Goal: Task Accomplishment & Management: Use online tool/utility

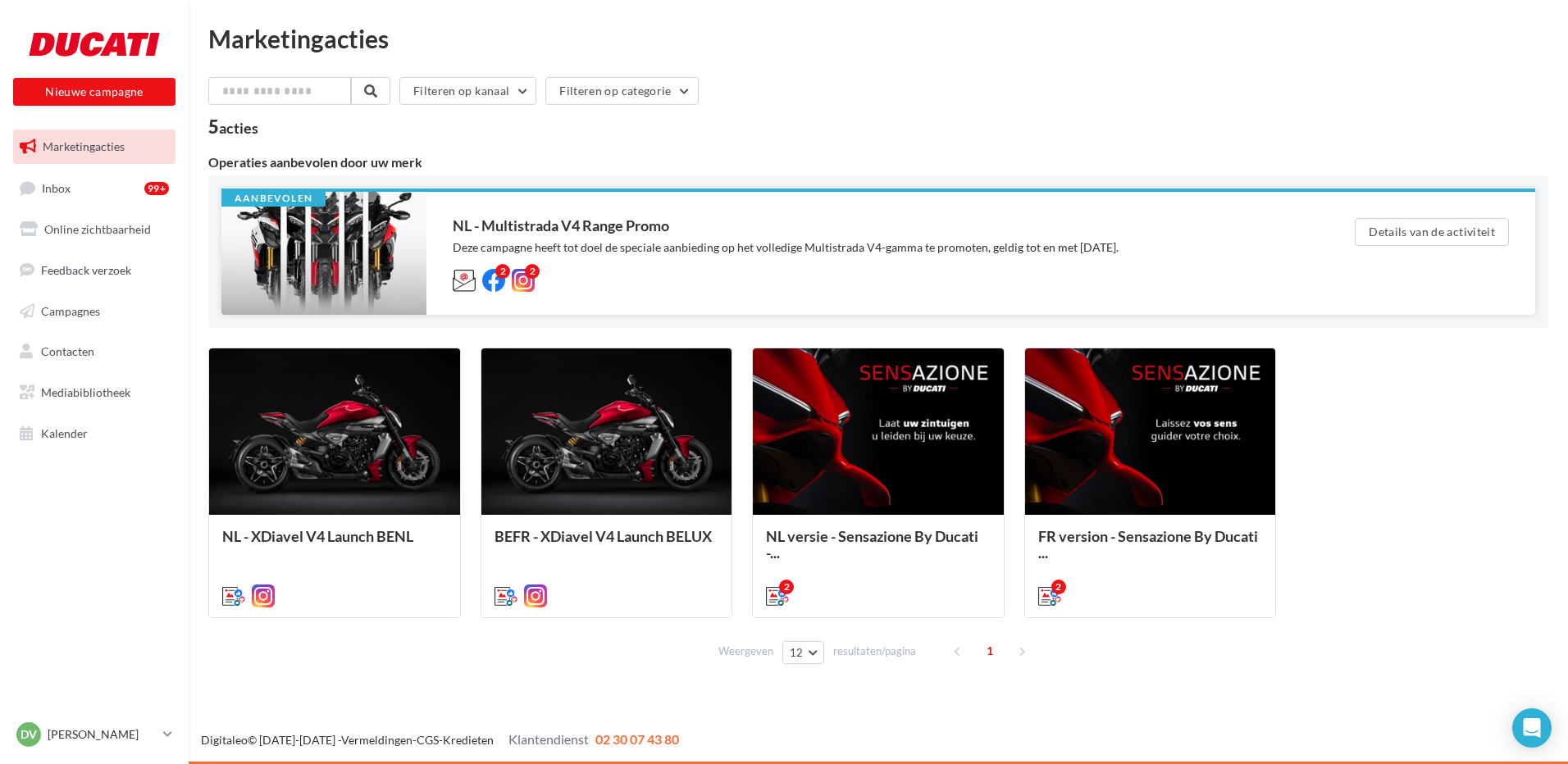
click at [309, 233] on div at bounding box center [324, 253] width 205 height 123
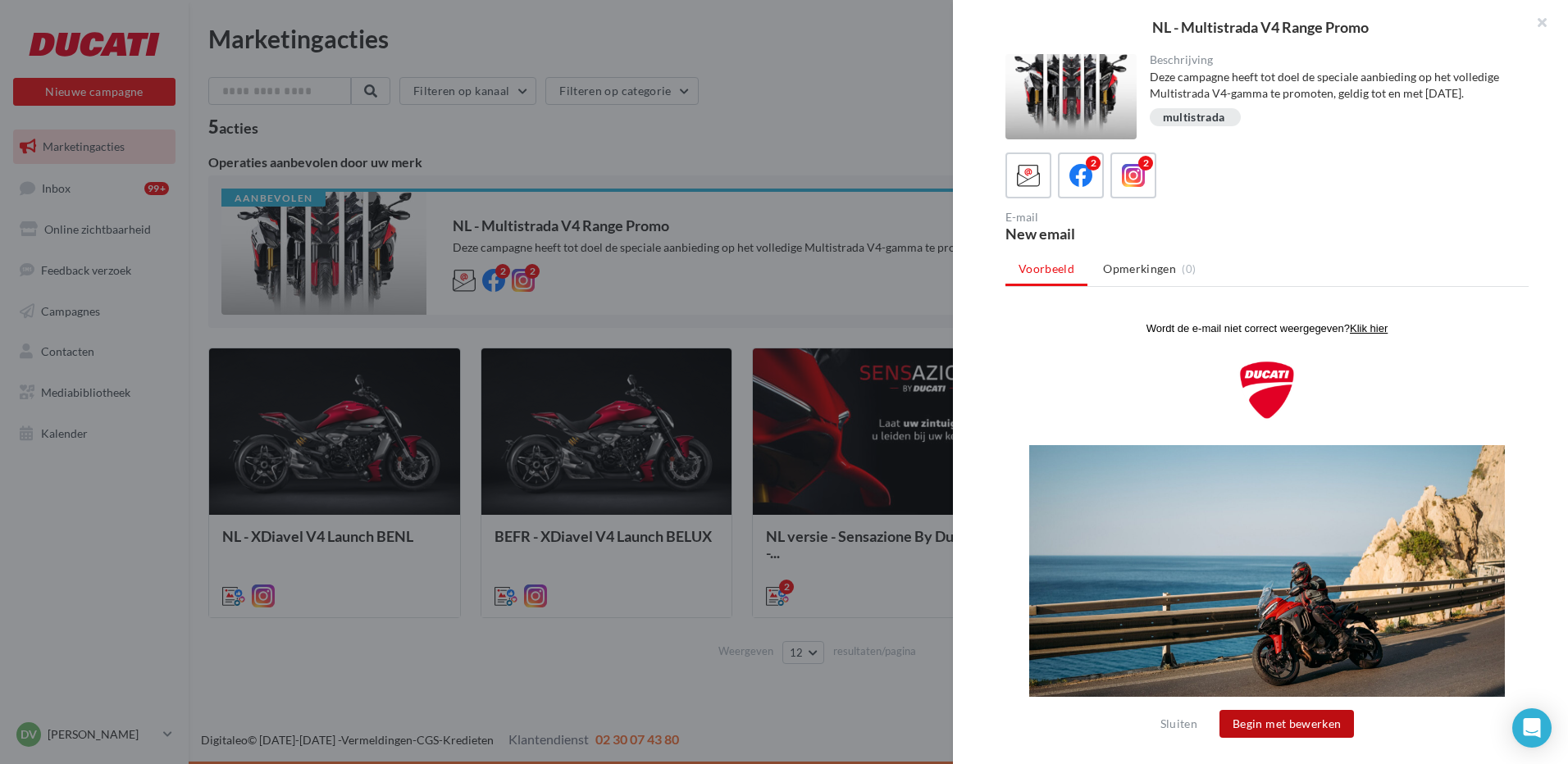
click at [1304, 727] on button "Begin met bewerken" at bounding box center [1287, 724] width 135 height 28
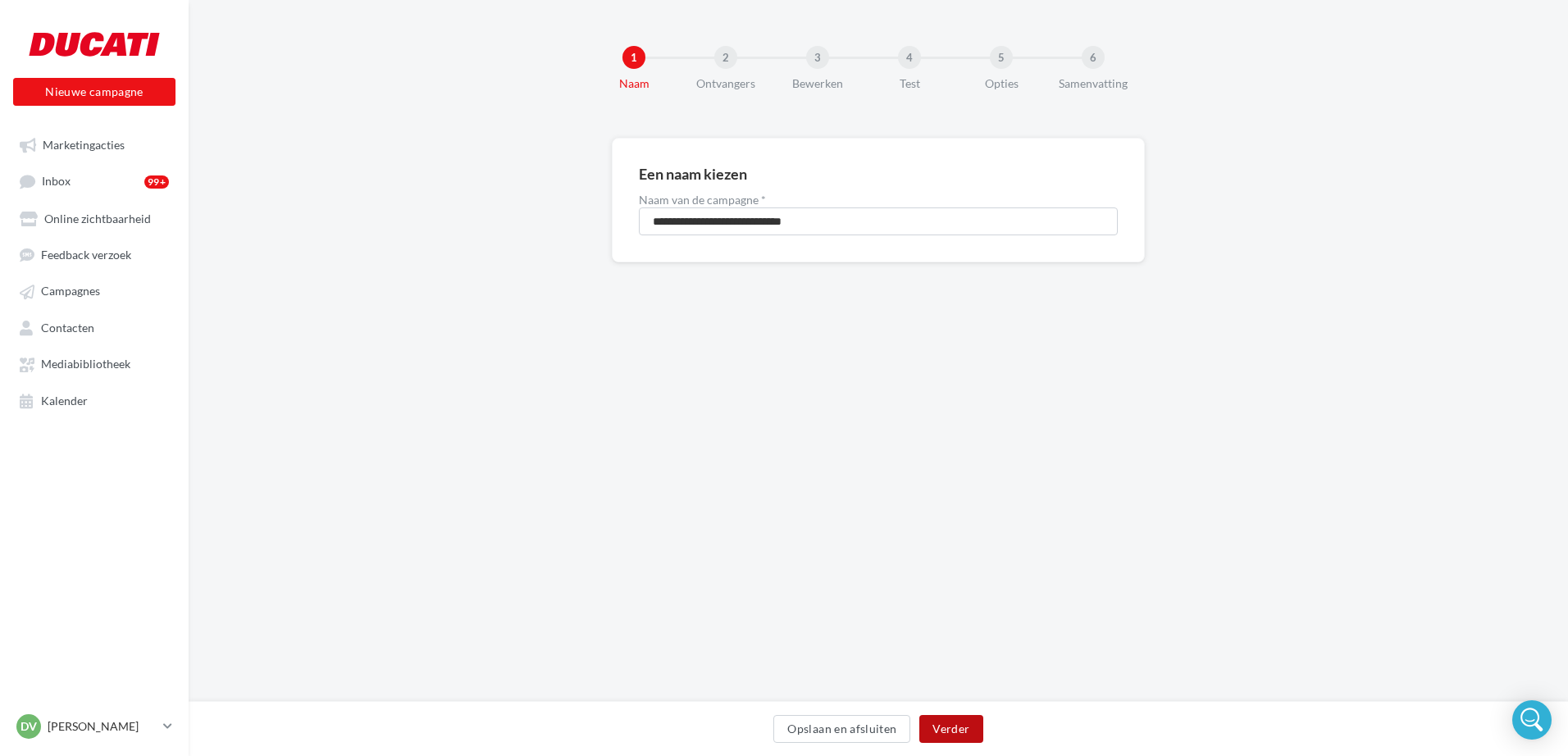
click at [954, 730] on button "Verder" at bounding box center [951, 729] width 63 height 28
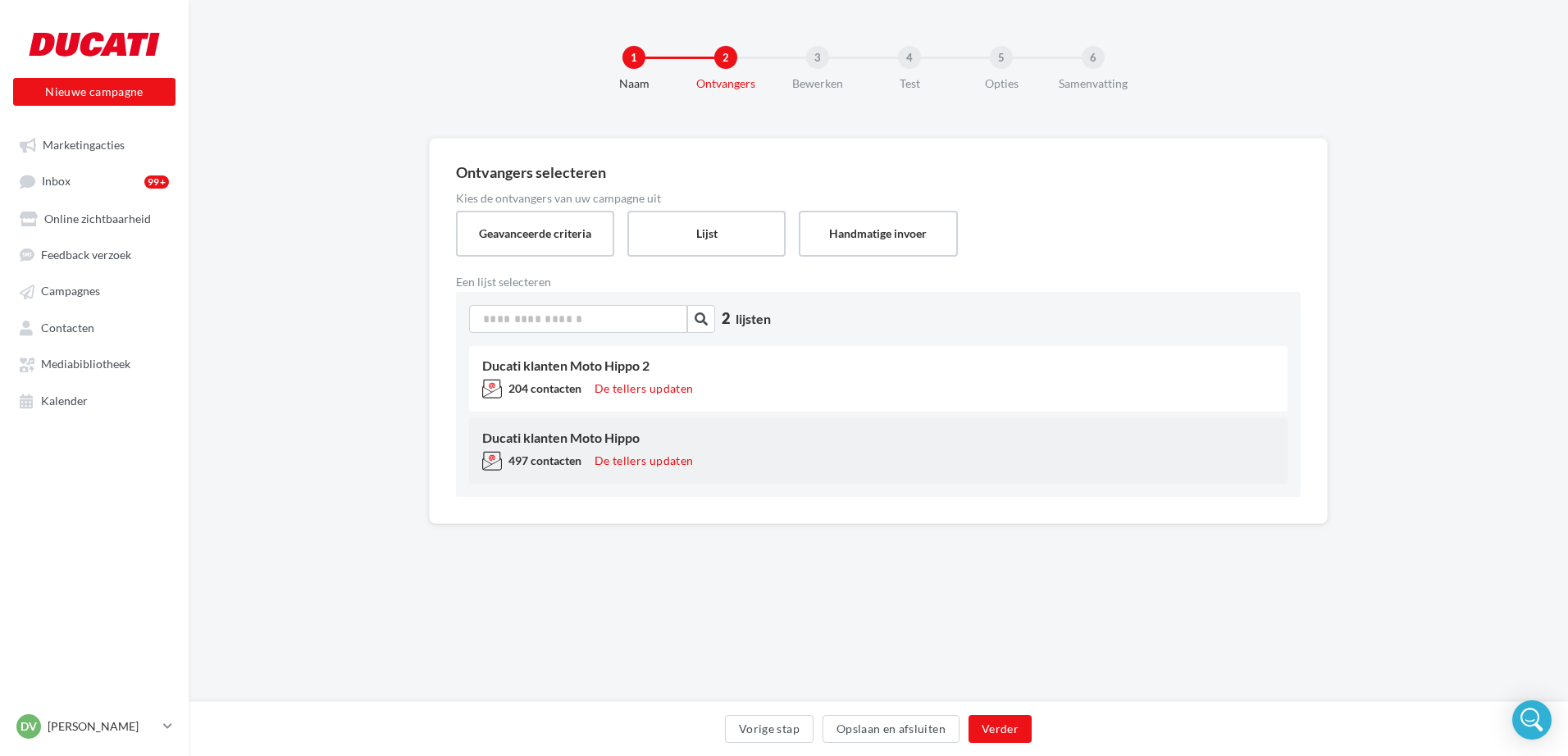
click at [545, 450] on div "Ducati klanten Moto Hippo 497 contacten De tellers updaten" at bounding box center [878, 450] width 819 height 66
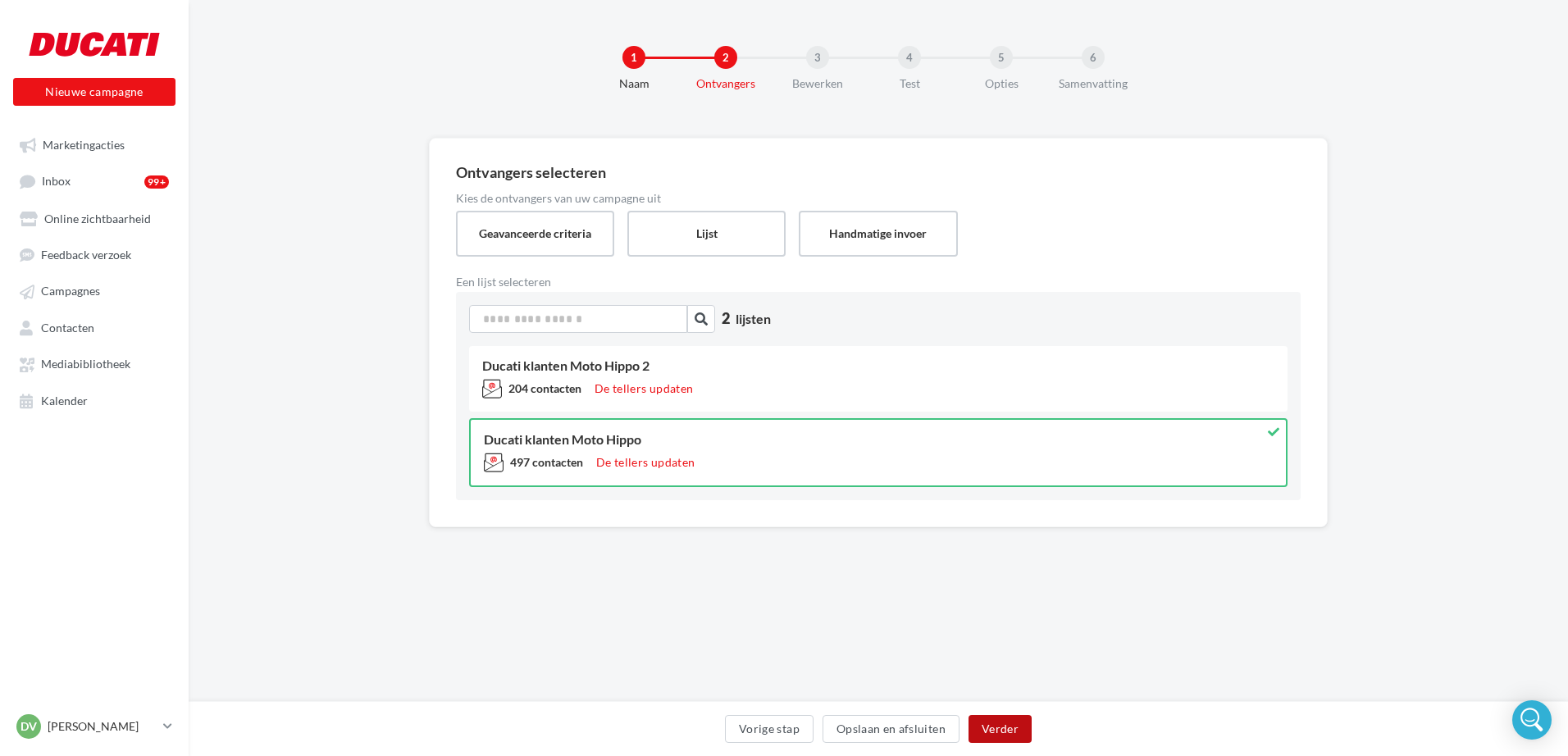
click at [1011, 727] on button "Verder" at bounding box center [1000, 729] width 63 height 28
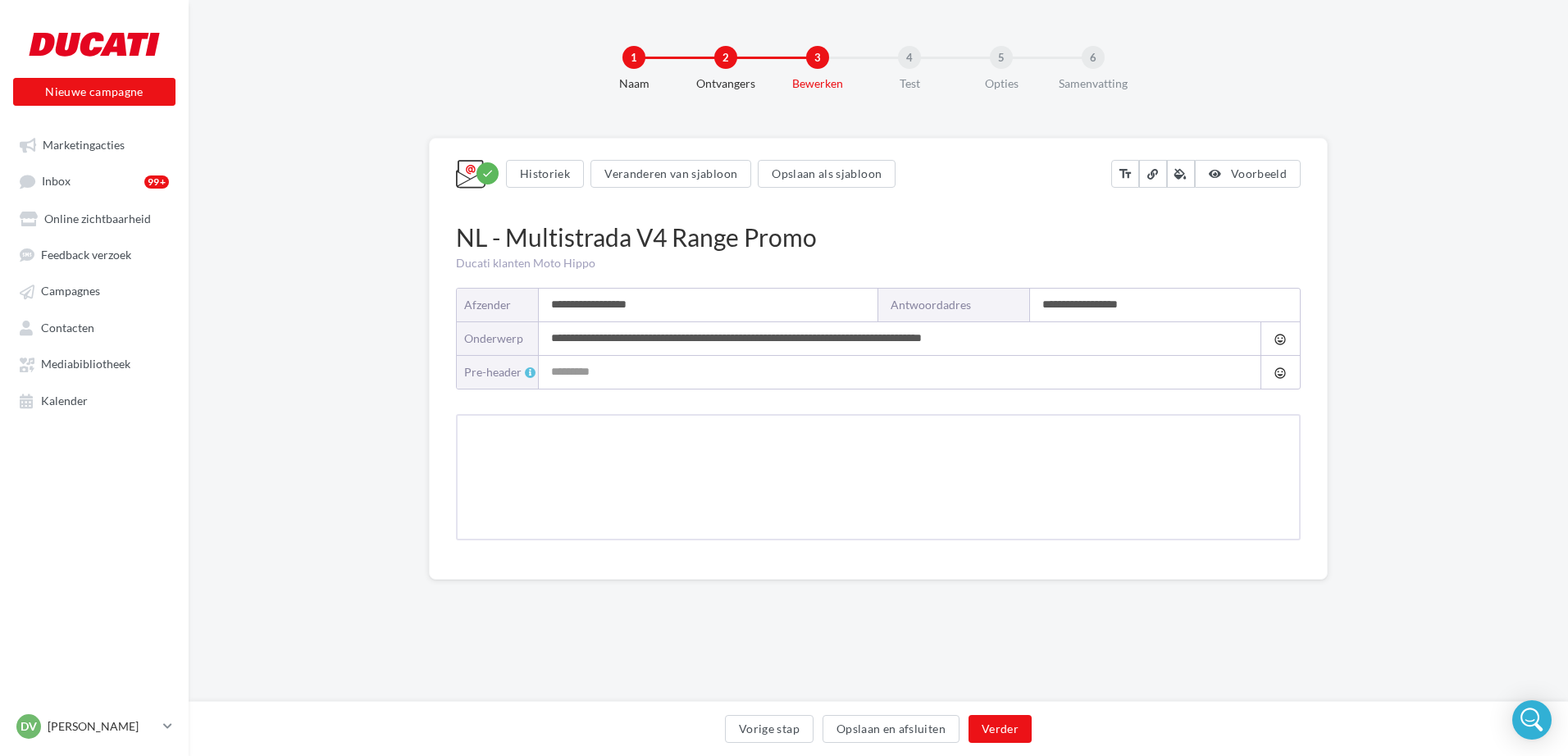
type input "**********"
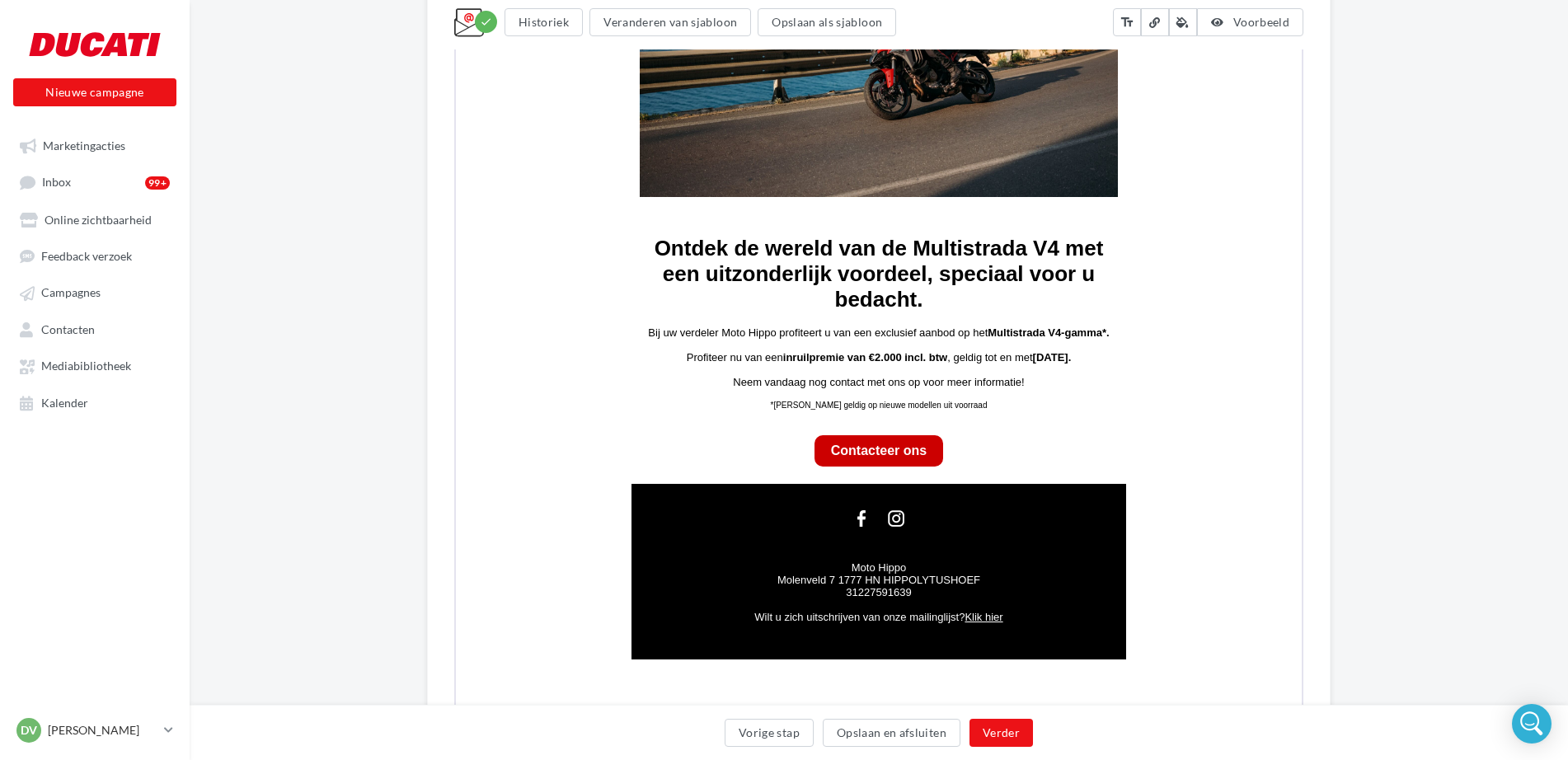
scroll to position [788, 0]
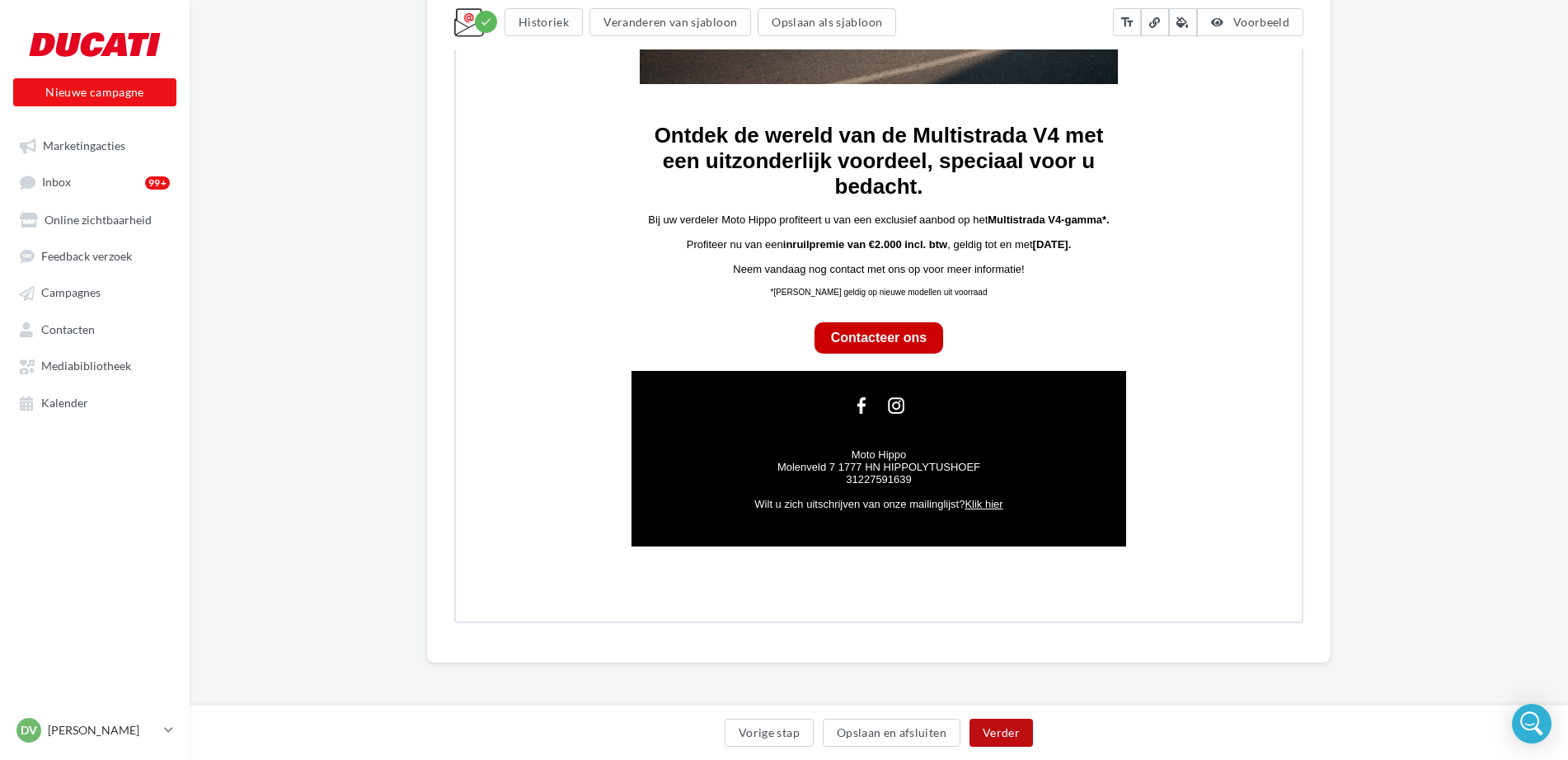
click at [1006, 736] on button "Verder" at bounding box center [1001, 733] width 63 height 28
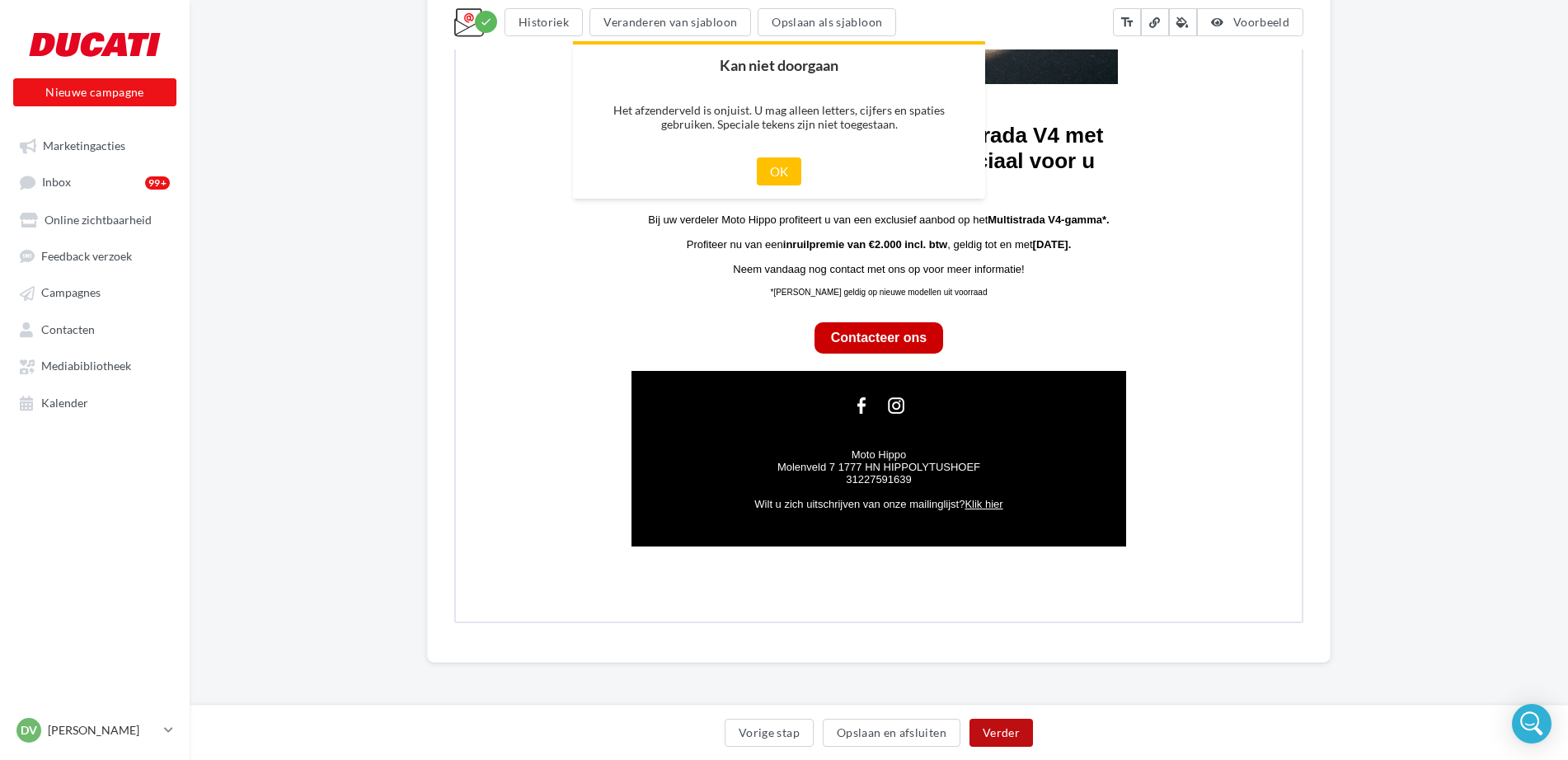
scroll to position [779, 0]
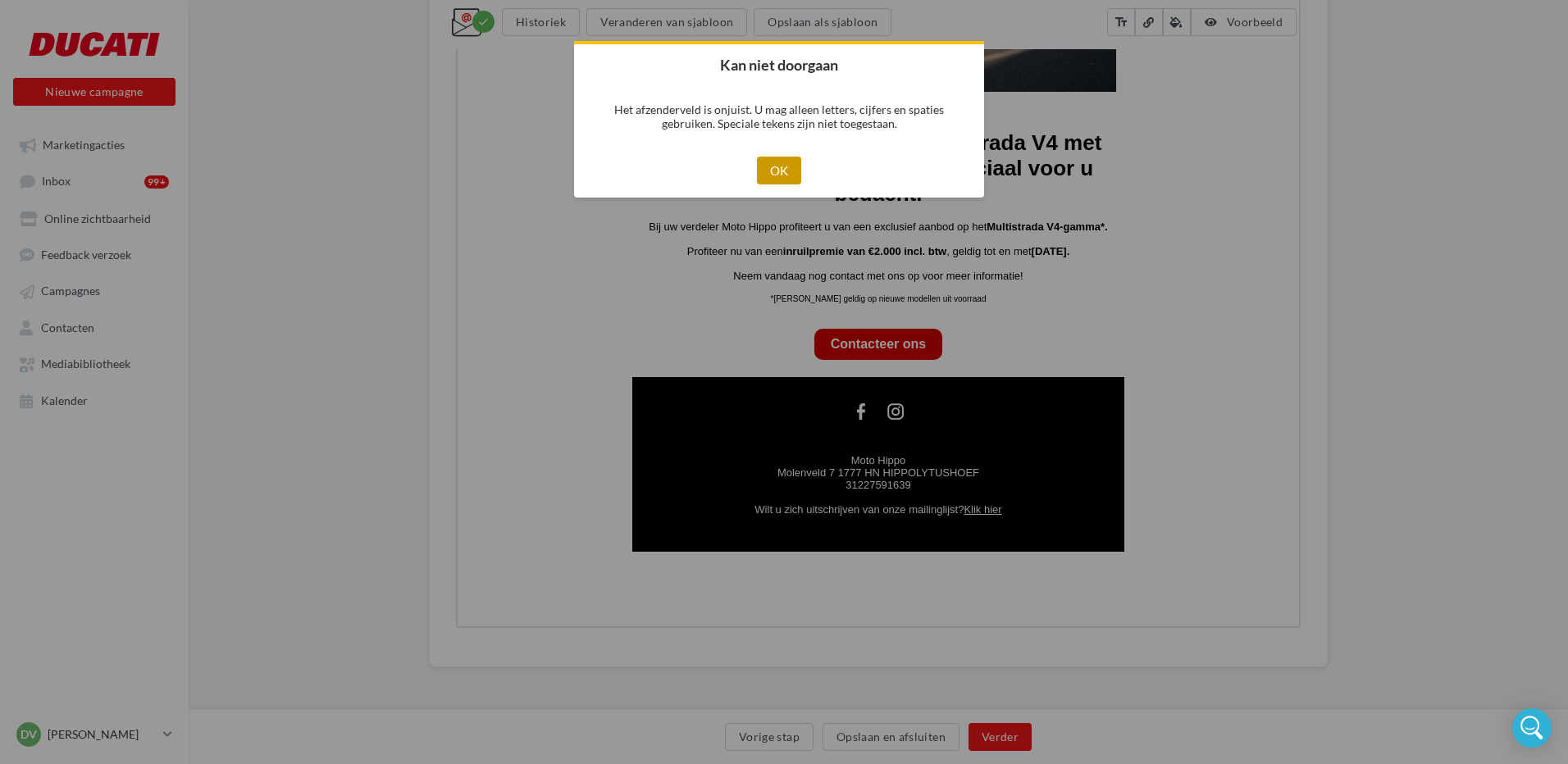
click at [791, 172] on button "OK" at bounding box center [779, 171] width 45 height 28
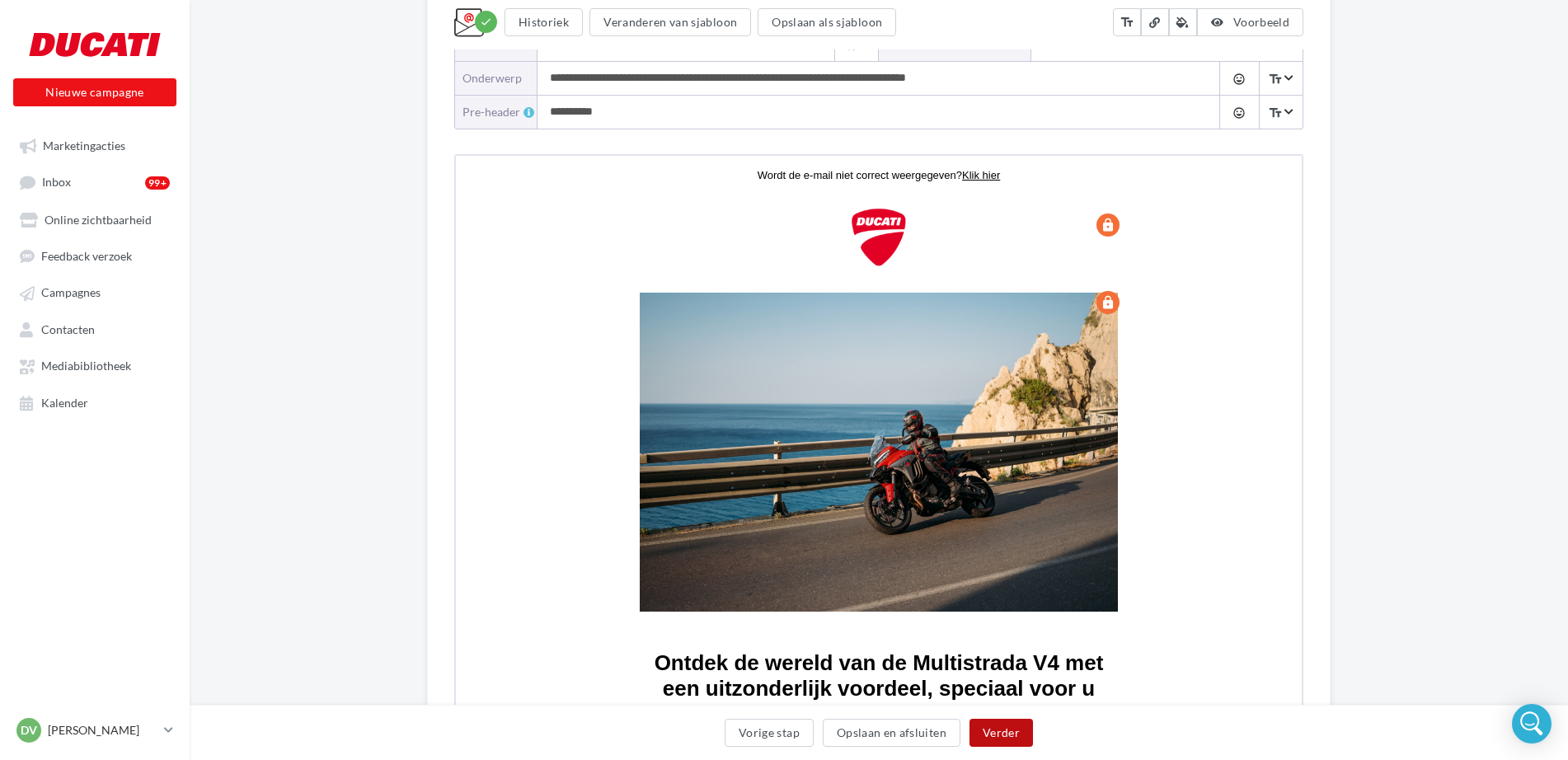
scroll to position [177, 0]
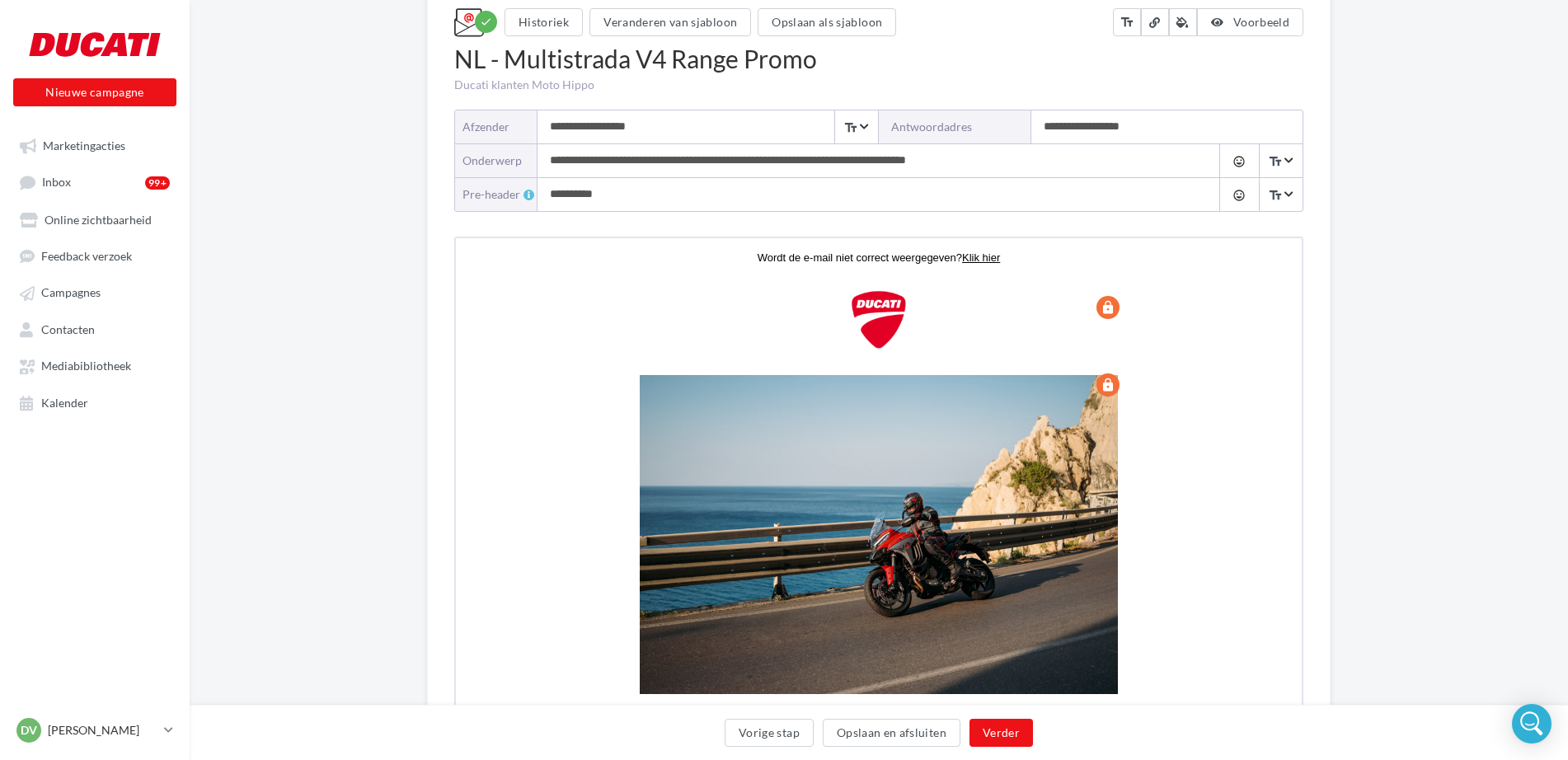
drag, startPoint x: 662, startPoint y: 127, endPoint x: 515, endPoint y: 122, distance: 147.1
click at [515, 122] on div "**********" at bounding box center [667, 127] width 424 height 33
type input "**********"
click at [1006, 735] on button "Verder" at bounding box center [1001, 733] width 63 height 28
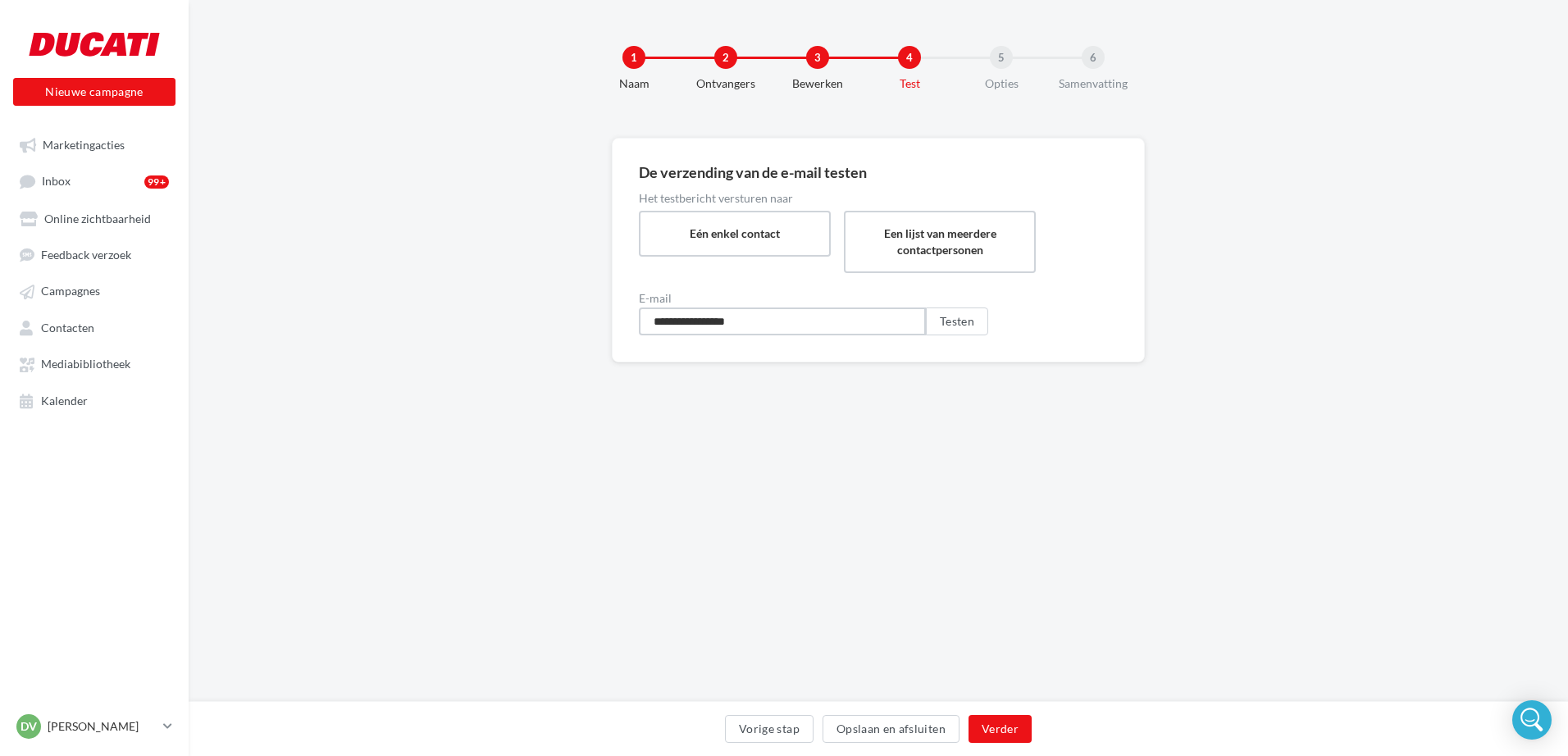
drag, startPoint x: 688, startPoint y: 325, endPoint x: 493, endPoint y: 329, distance: 195.0
click at [493, 329] on div "**********" at bounding box center [878, 276] width 1380 height 277
type input "**********"
click at [1015, 728] on button "Verder" at bounding box center [1000, 729] width 63 height 28
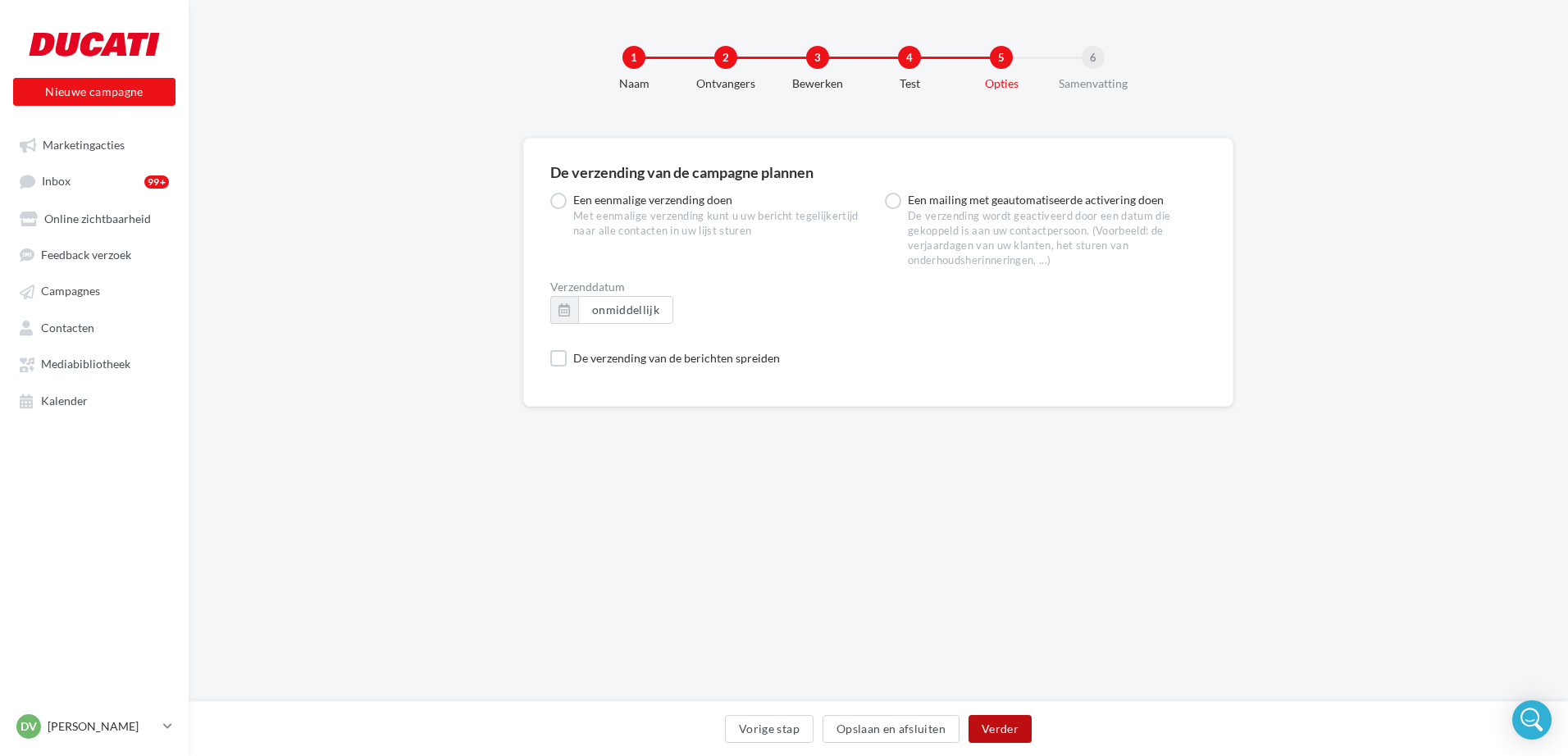
click at [1006, 723] on button "Verder" at bounding box center [1000, 729] width 63 height 28
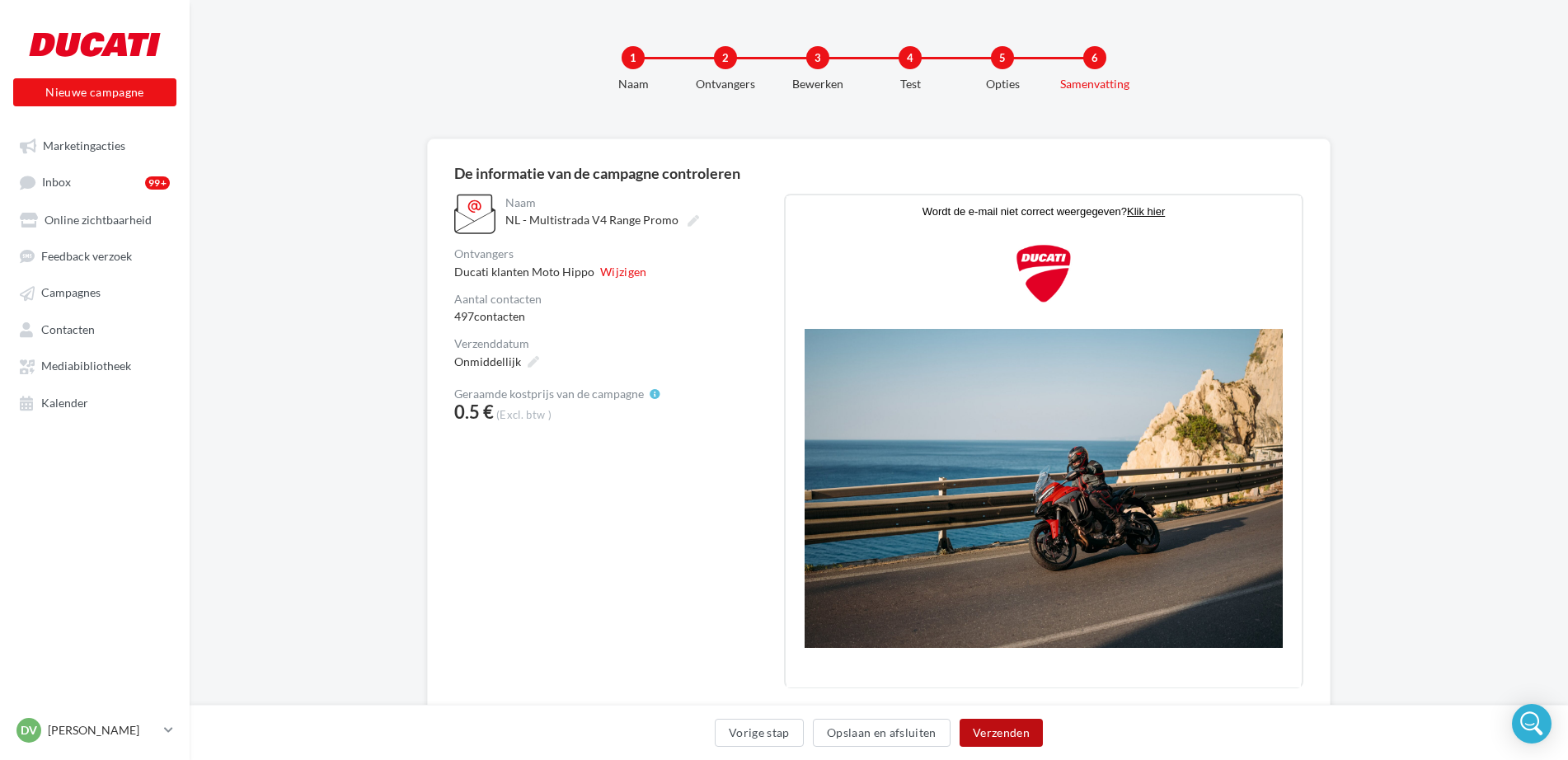
click at [994, 736] on button "Verzenden" at bounding box center [1002, 733] width 84 height 28
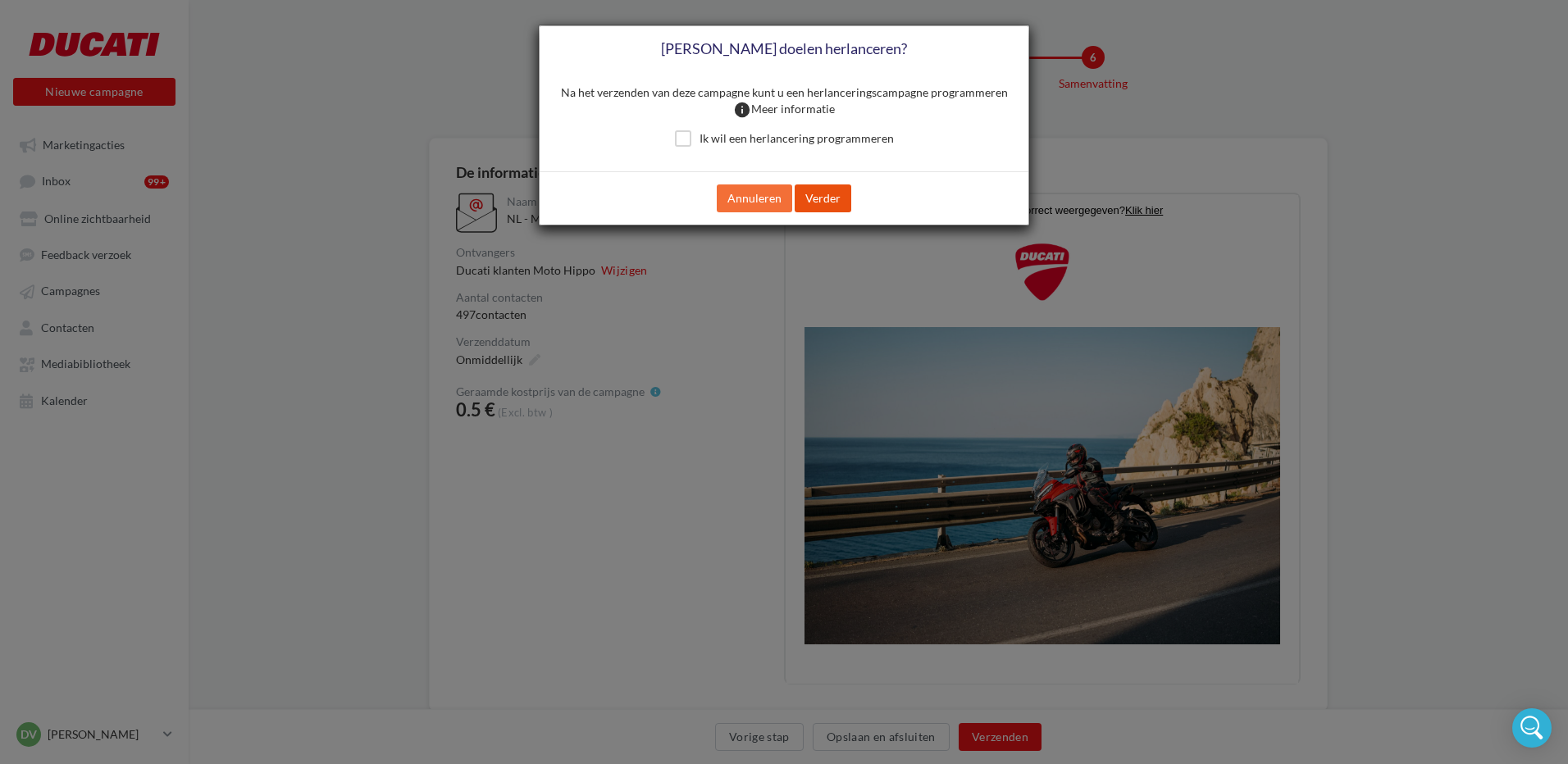
click at [818, 197] on button "Verder" at bounding box center [822, 198] width 56 height 28
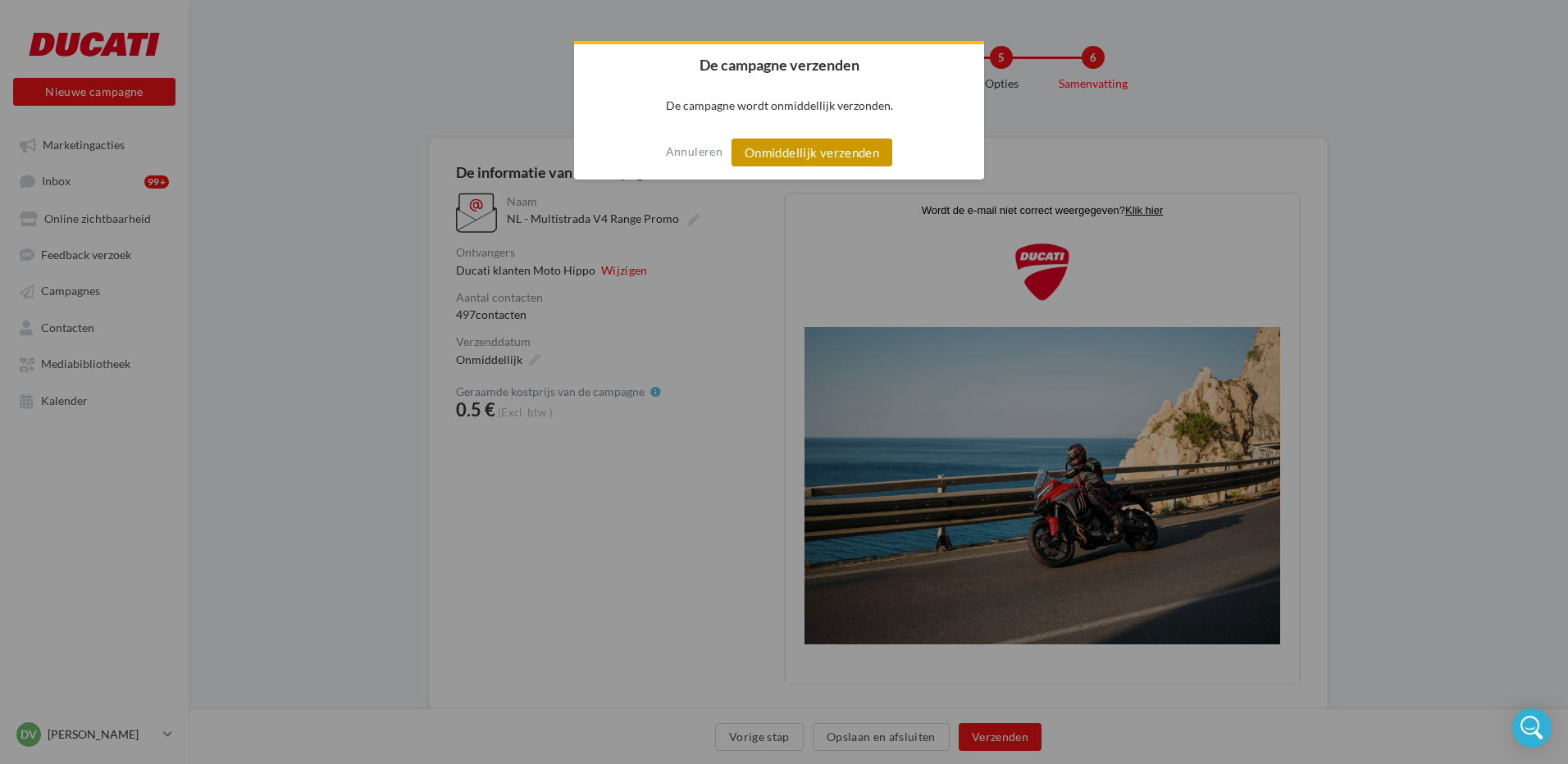
click at [827, 158] on button "Onmiddellijk verzenden" at bounding box center [812, 152] width 161 height 28
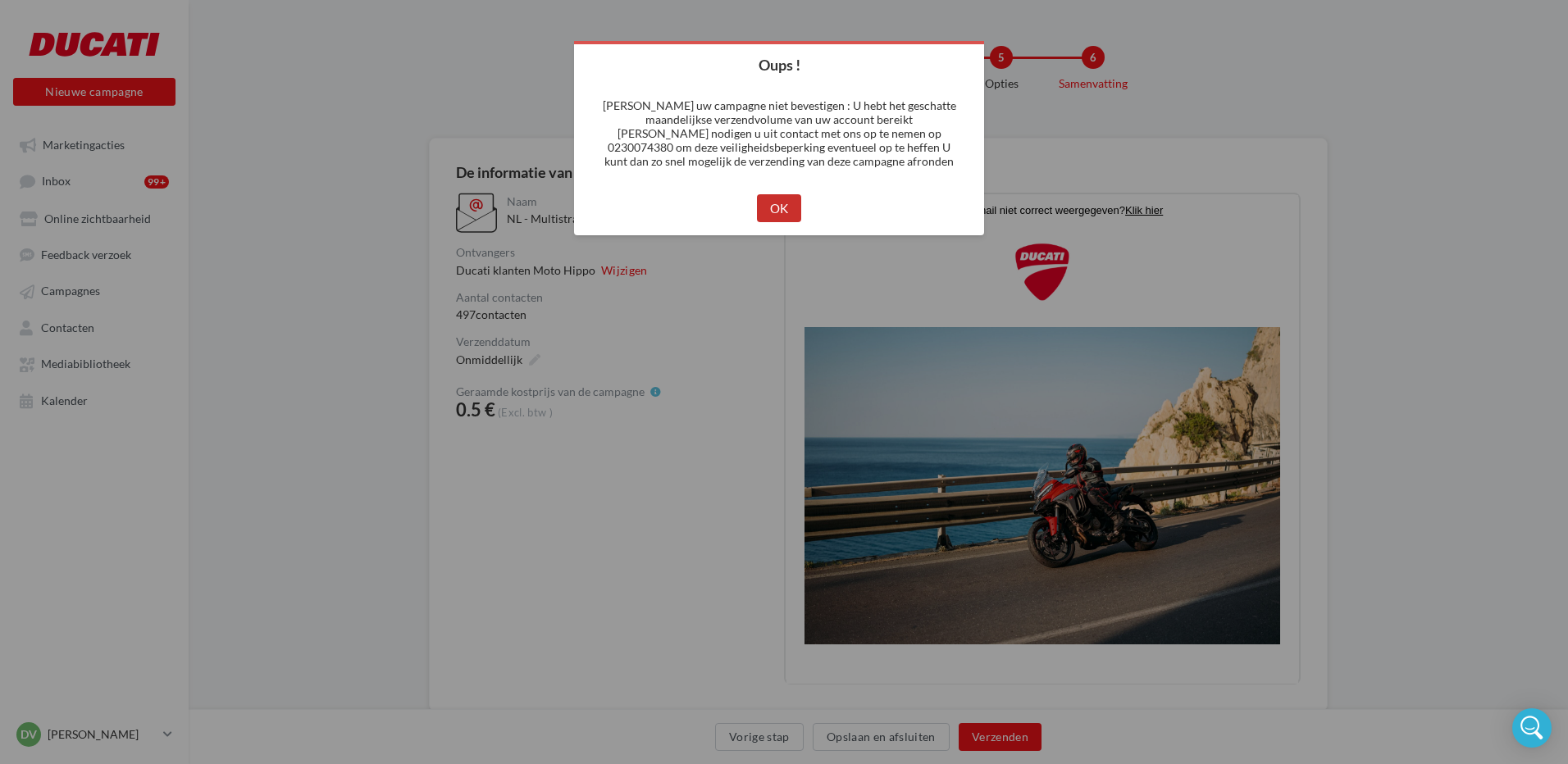
click at [779, 206] on button "OK" at bounding box center [779, 209] width 45 height 28
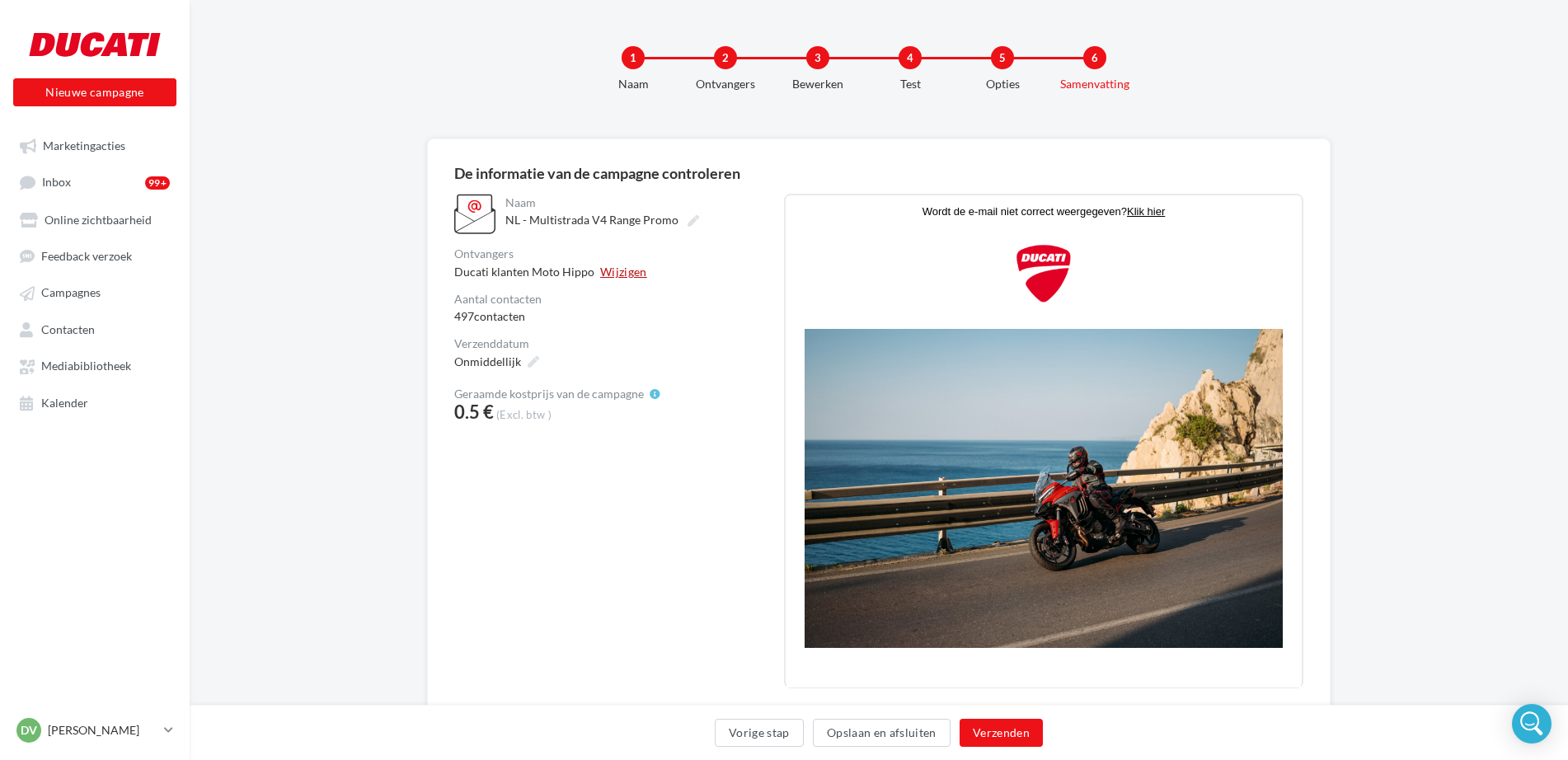
click at [623, 271] on button "Wijzigen" at bounding box center [623, 272] width 47 height 18
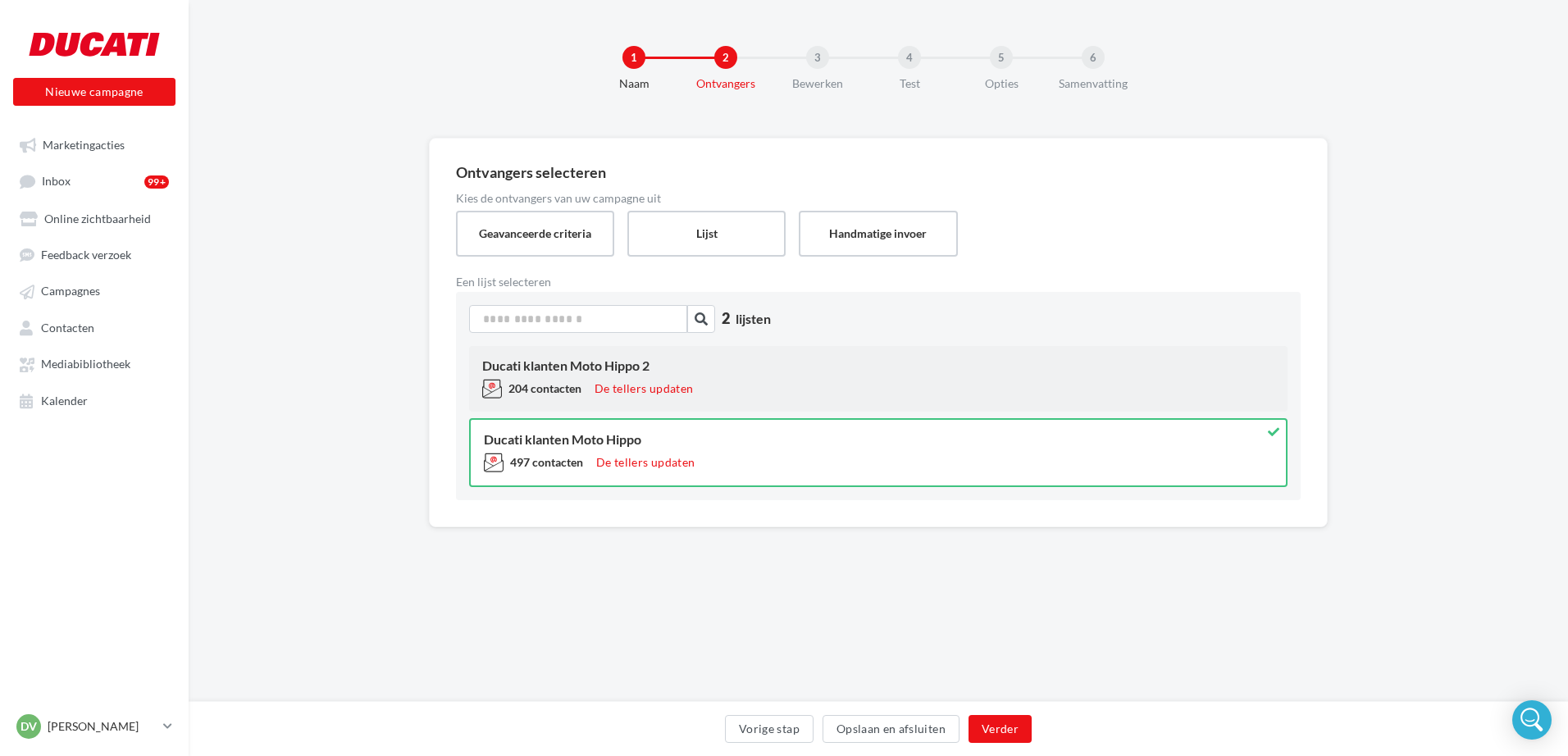
click at [526, 388] on span "204 contacten" at bounding box center [545, 388] width 73 height 14
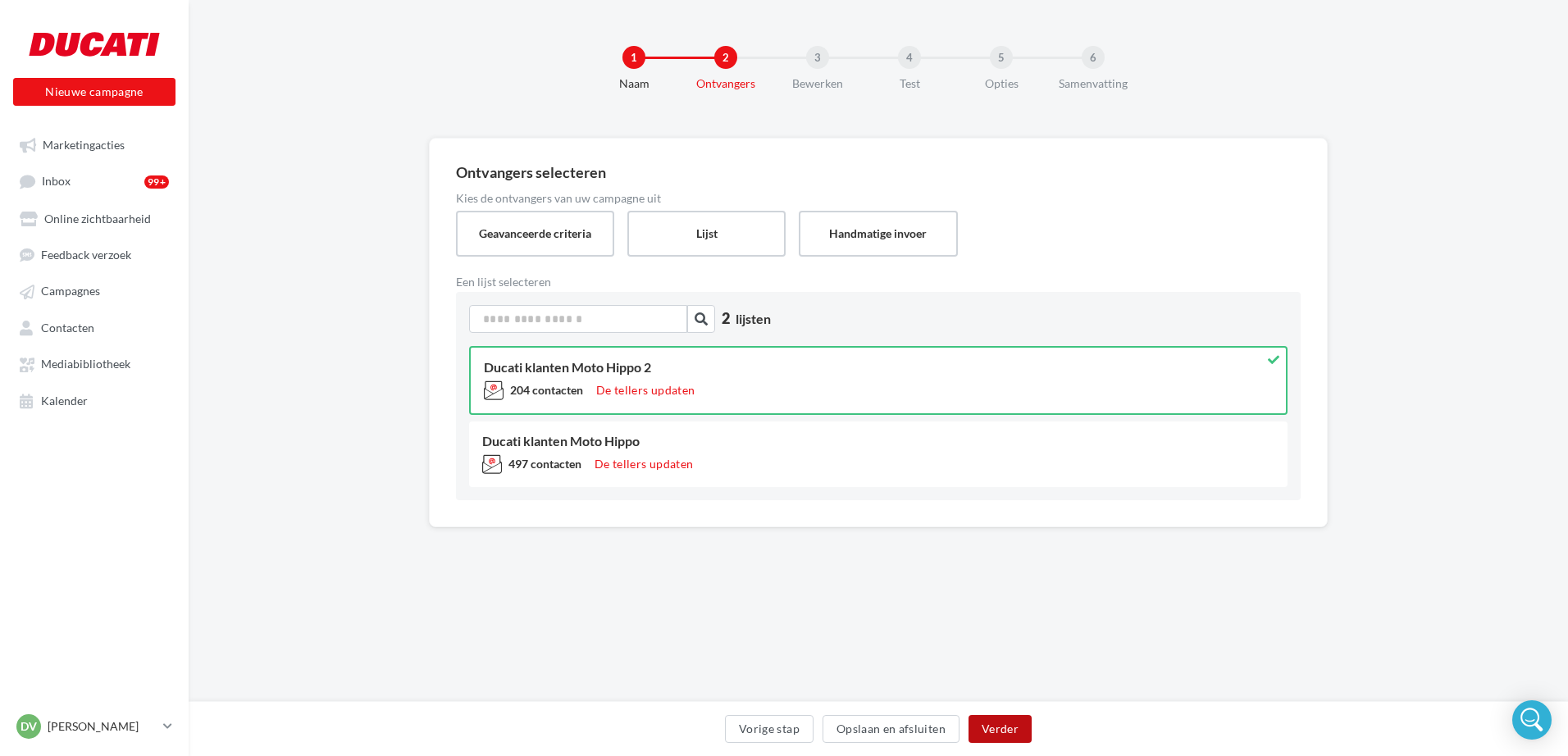
click at [1006, 729] on button "Verder" at bounding box center [1000, 729] width 63 height 28
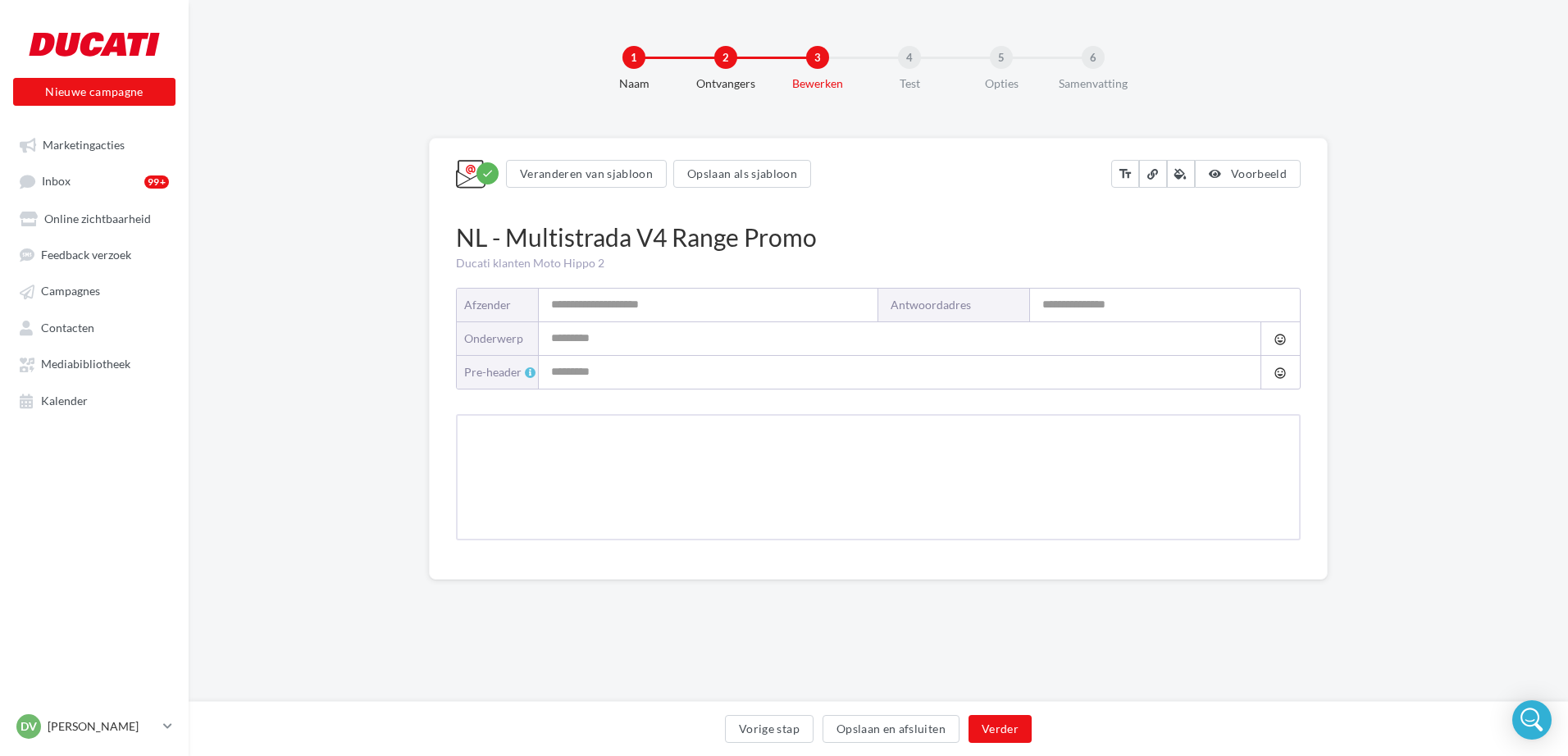
type input "**********"
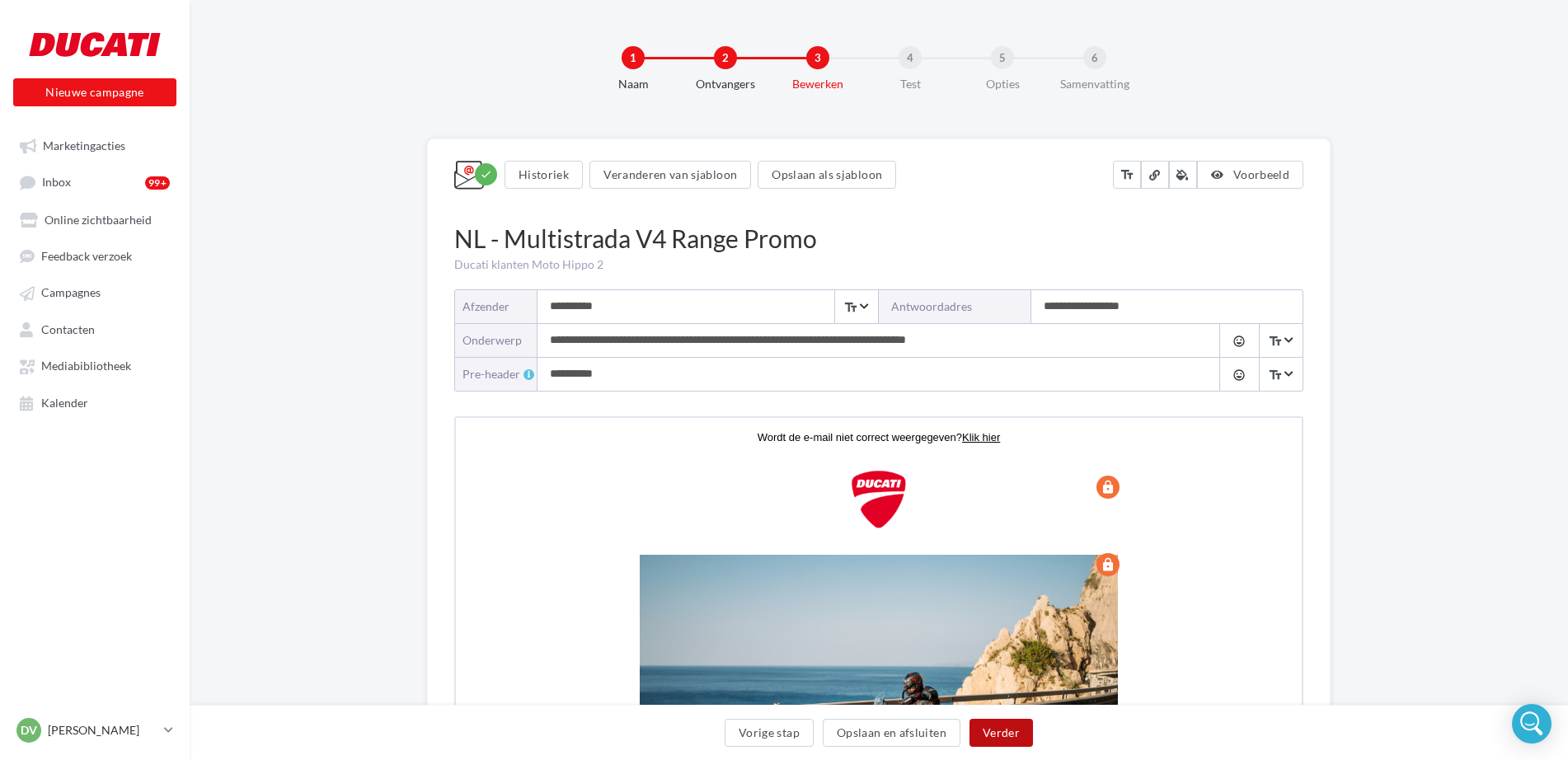
click at [997, 742] on button "Verder" at bounding box center [1001, 733] width 63 height 28
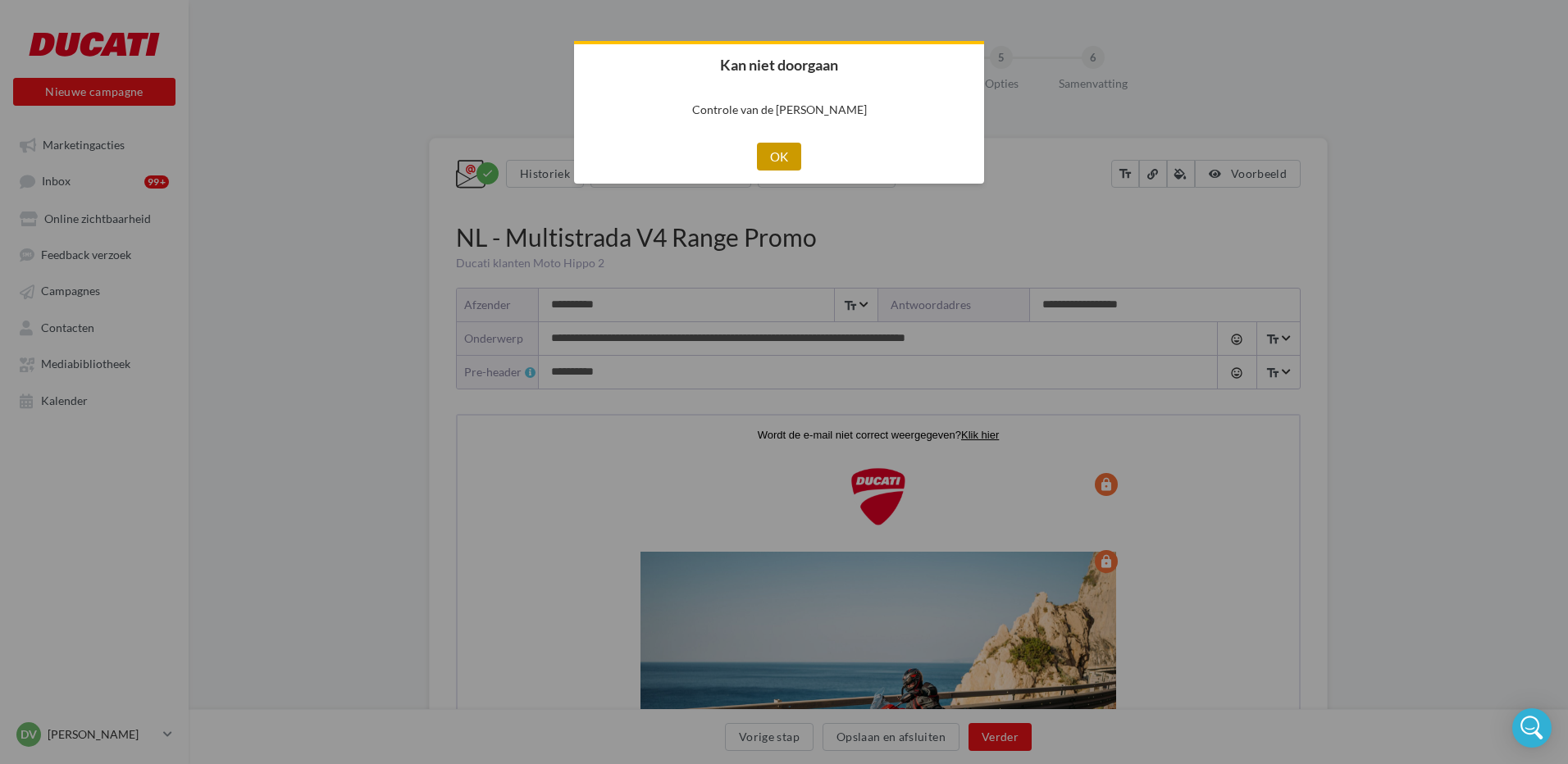
click at [780, 151] on button "OK" at bounding box center [779, 157] width 45 height 28
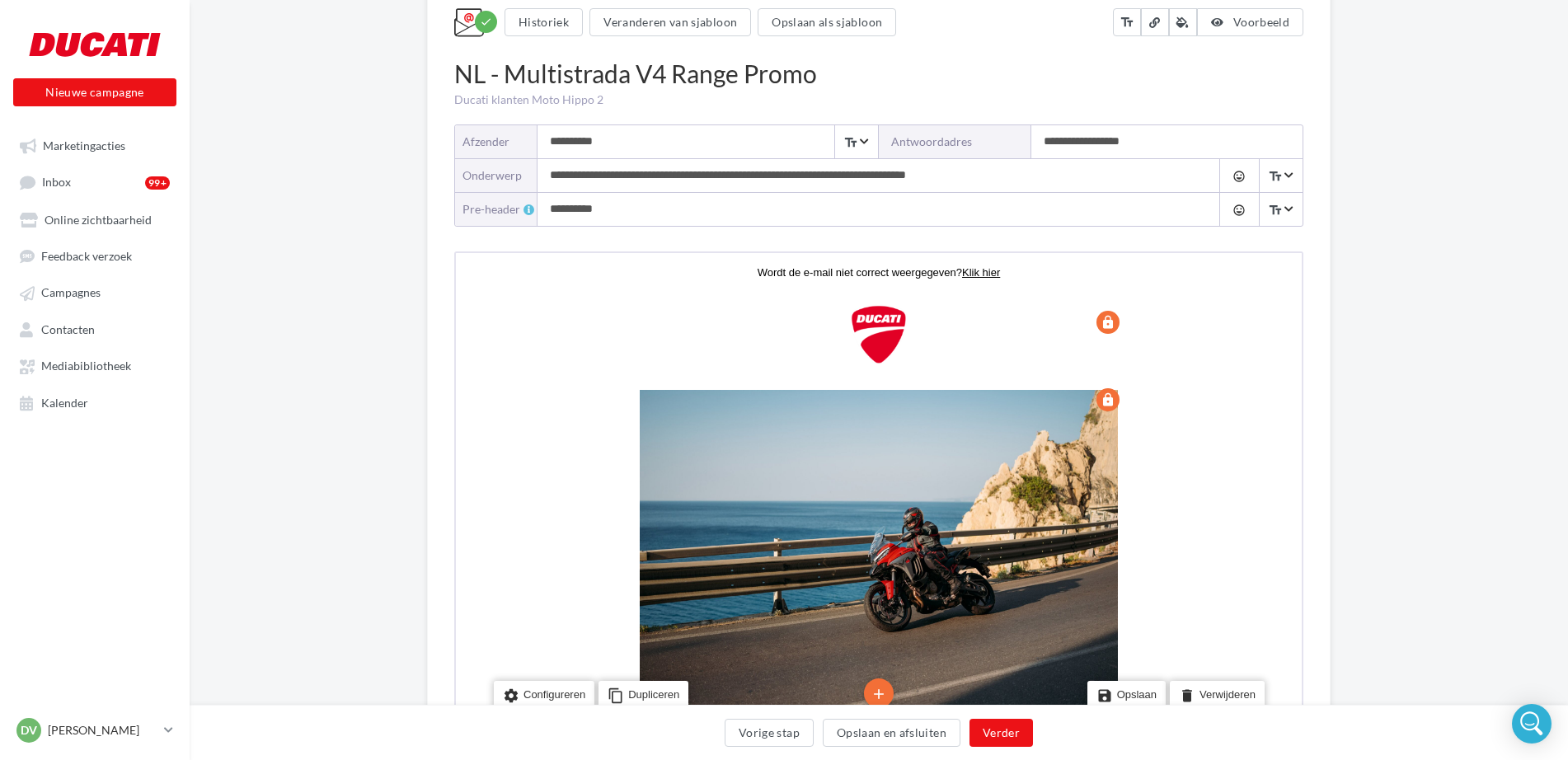
scroll to position [330, 0]
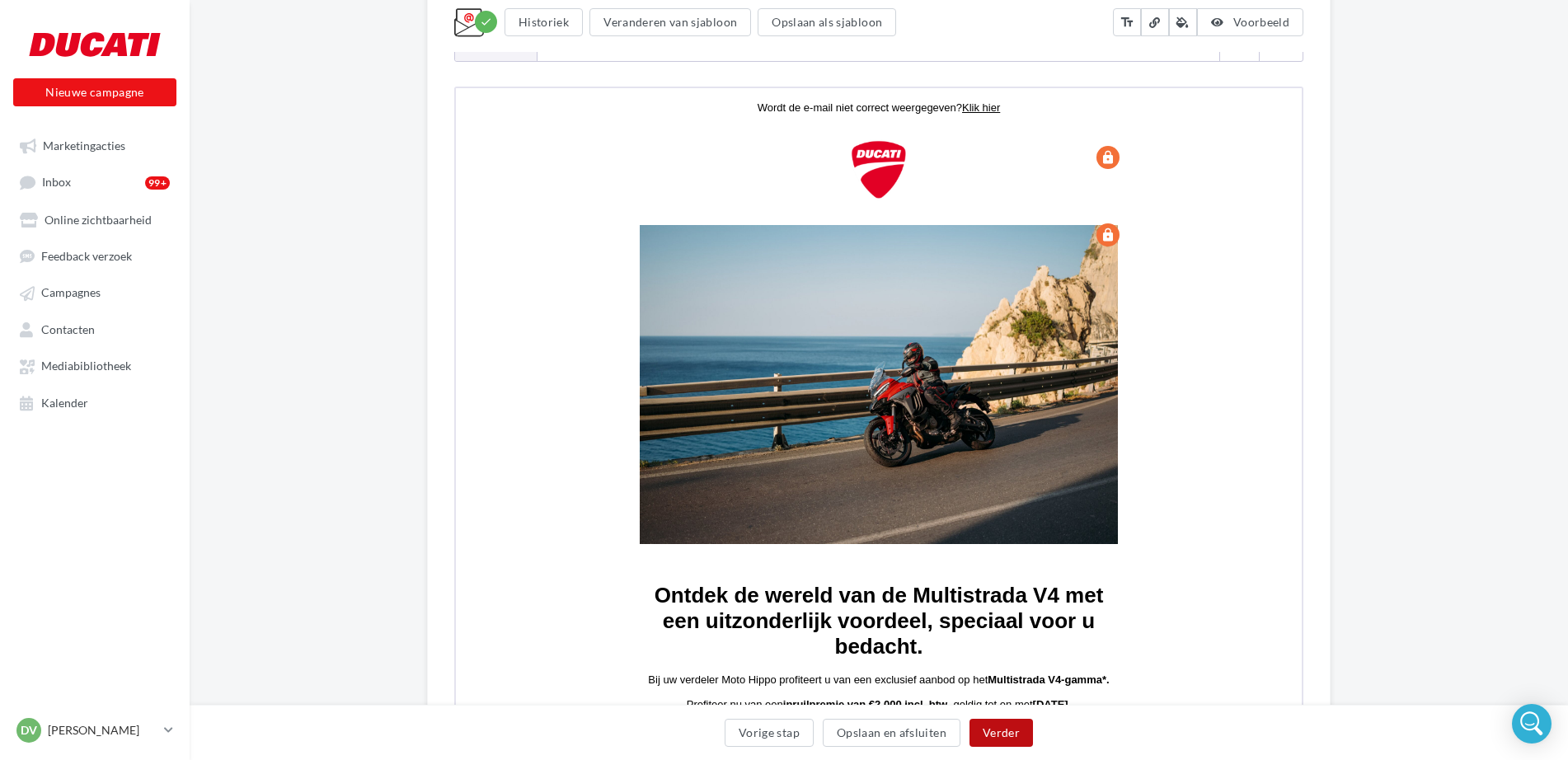
click at [991, 734] on button "Verder" at bounding box center [1001, 733] width 63 height 28
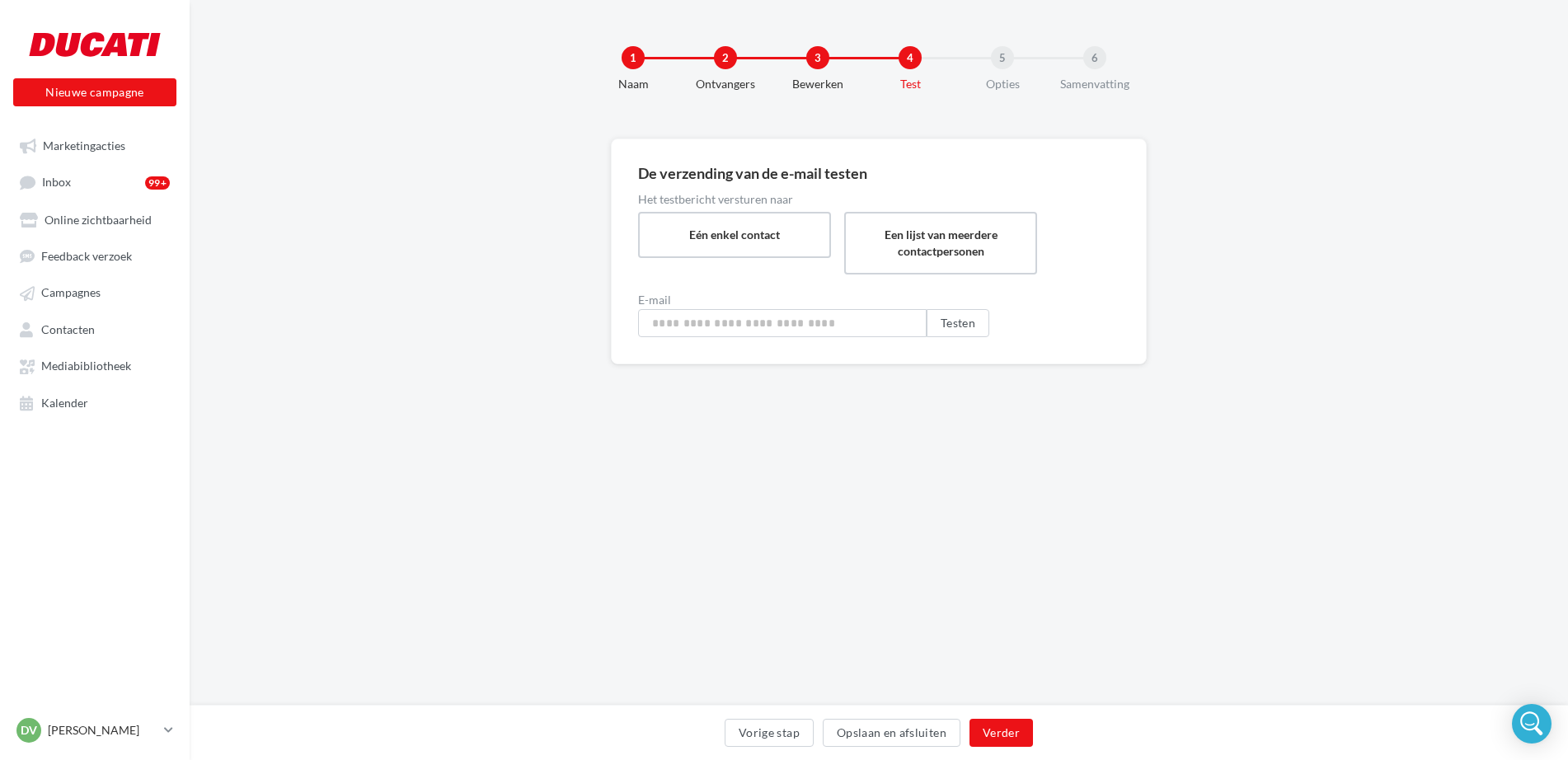
type input "**********"
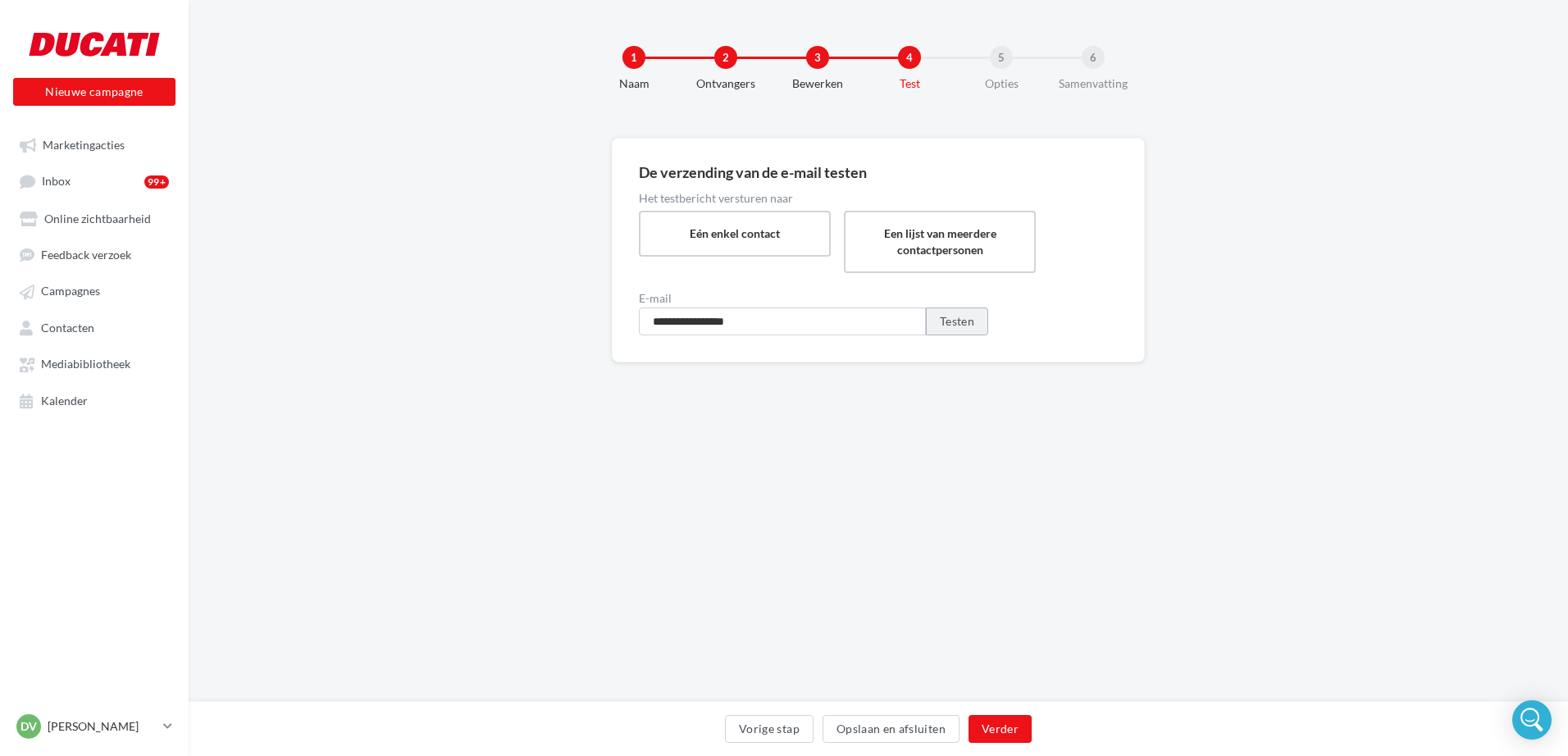
click at [963, 330] on button "Testen" at bounding box center [957, 321] width 63 height 28
click at [982, 727] on button "Verder" at bounding box center [1000, 729] width 63 height 28
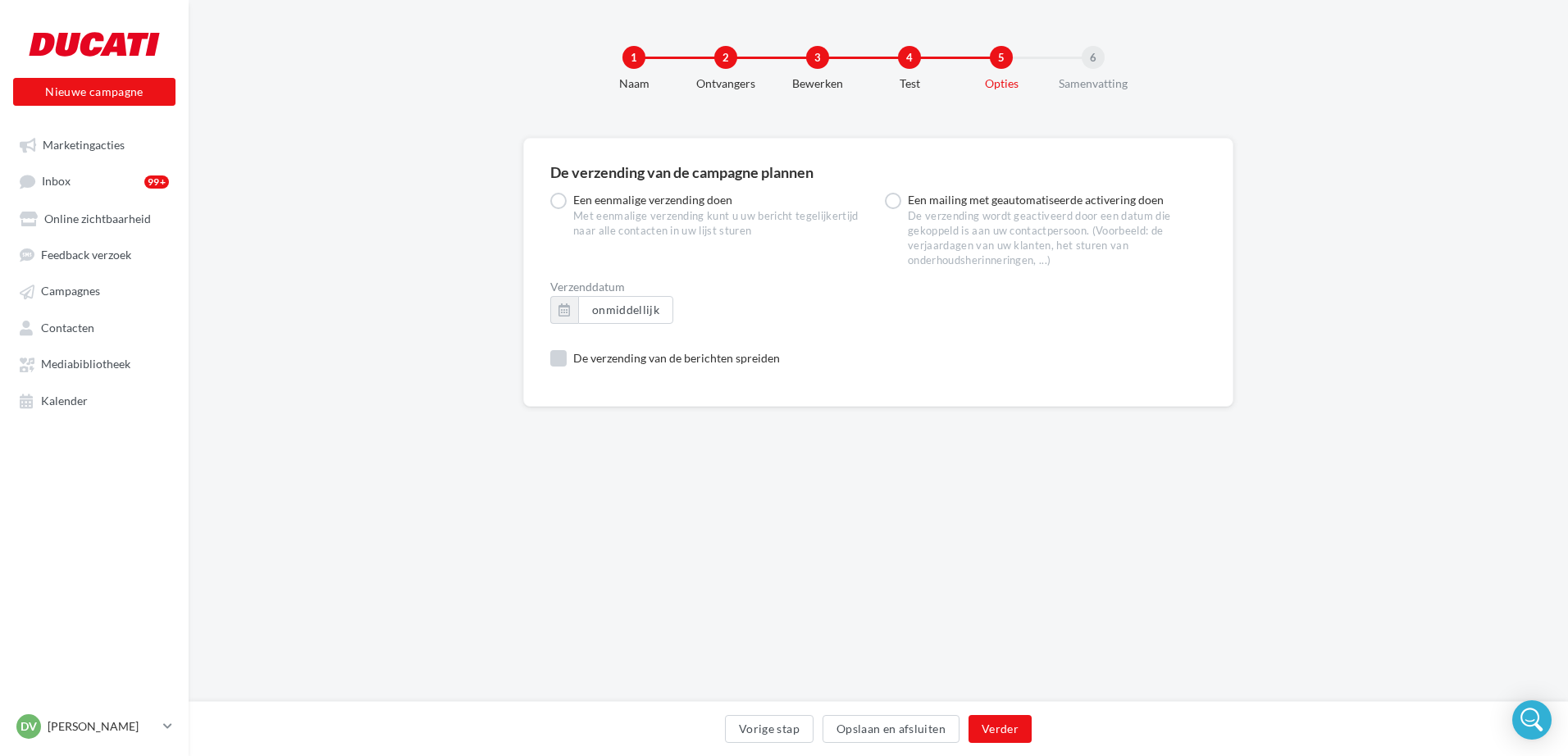
click at [557, 360] on label "De verzending van de berichten spreiden" at bounding box center [664, 359] width 230 height 17
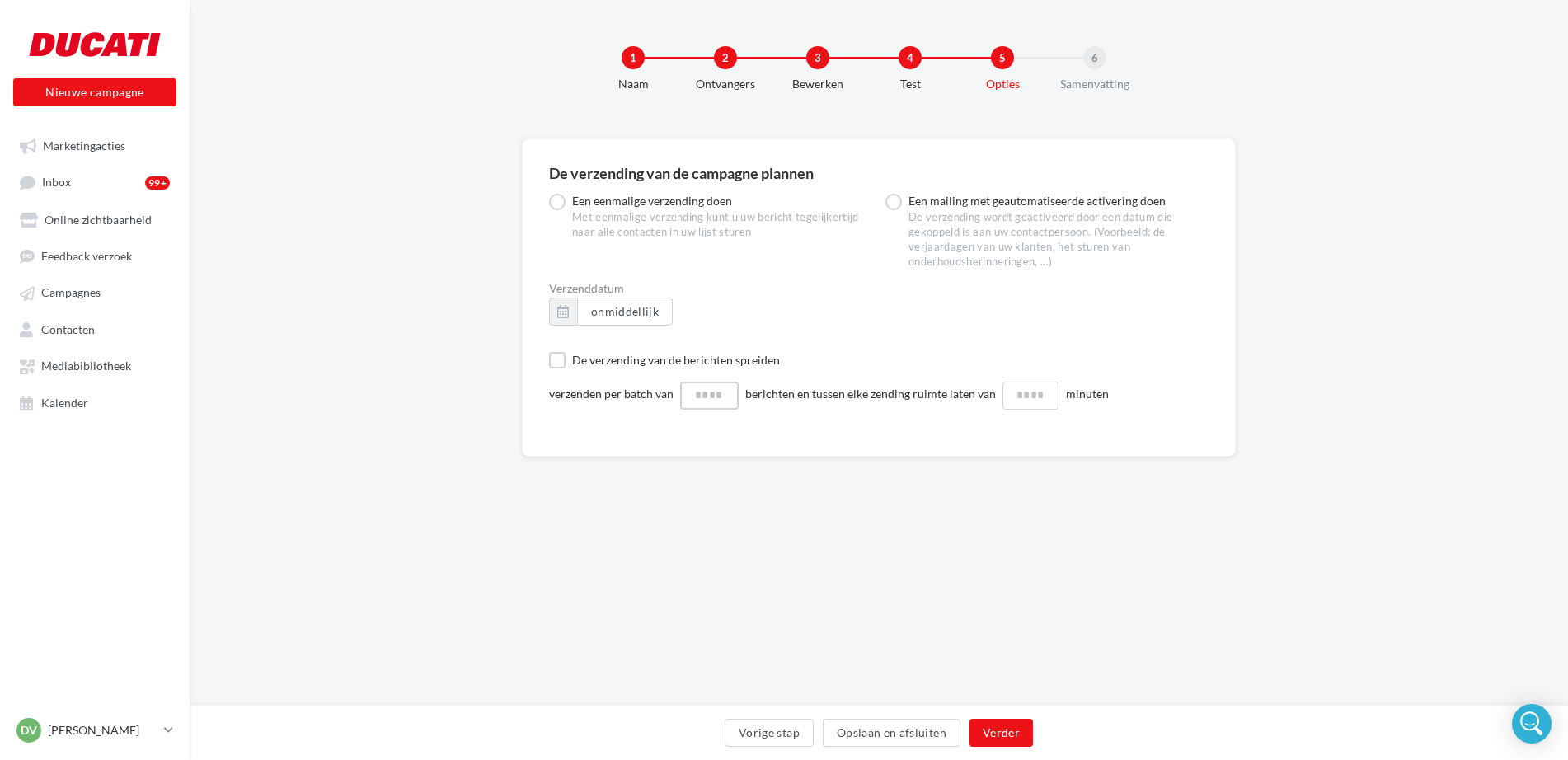
click at [693, 396] on input at bounding box center [709, 396] width 58 height 28
type input "**"
click at [1029, 397] on input at bounding box center [1030, 396] width 58 height 28
type input "**"
click at [1012, 728] on button "Verder" at bounding box center [1001, 733] width 63 height 28
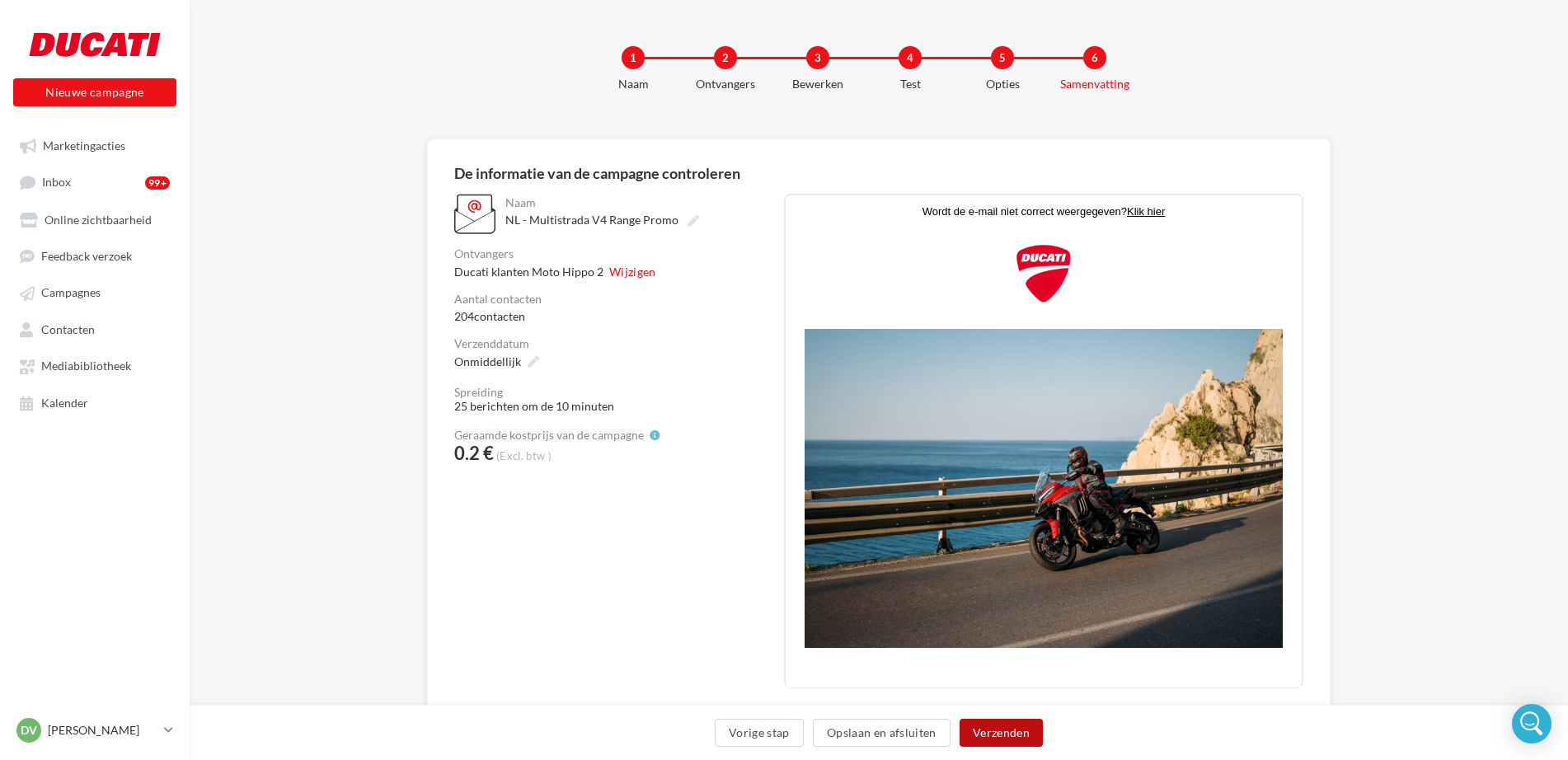
click at [1012, 730] on button "Verzenden" at bounding box center [1002, 733] width 84 height 28
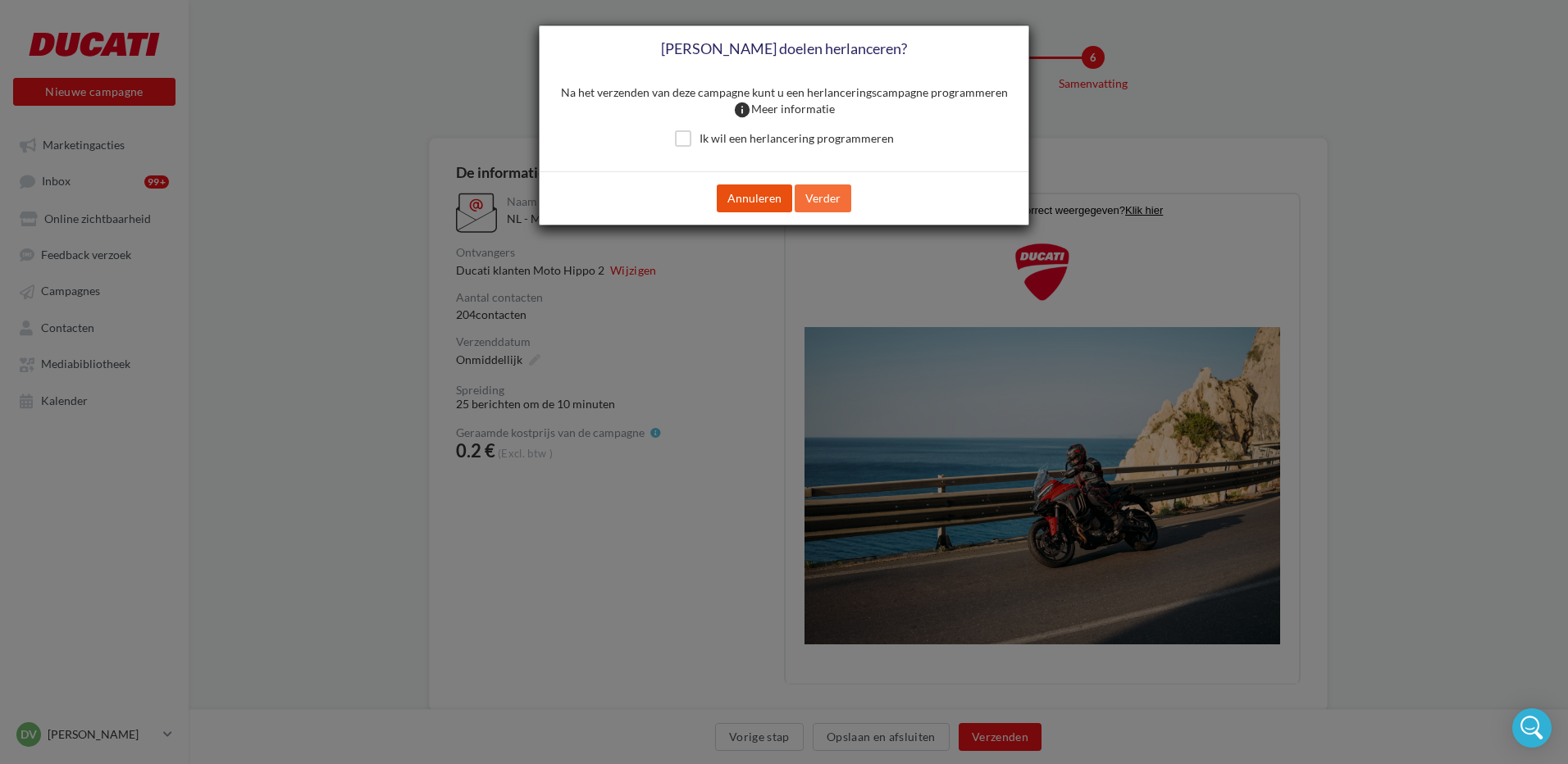
click at [752, 195] on button "Annuleren" at bounding box center [755, 198] width 76 height 28
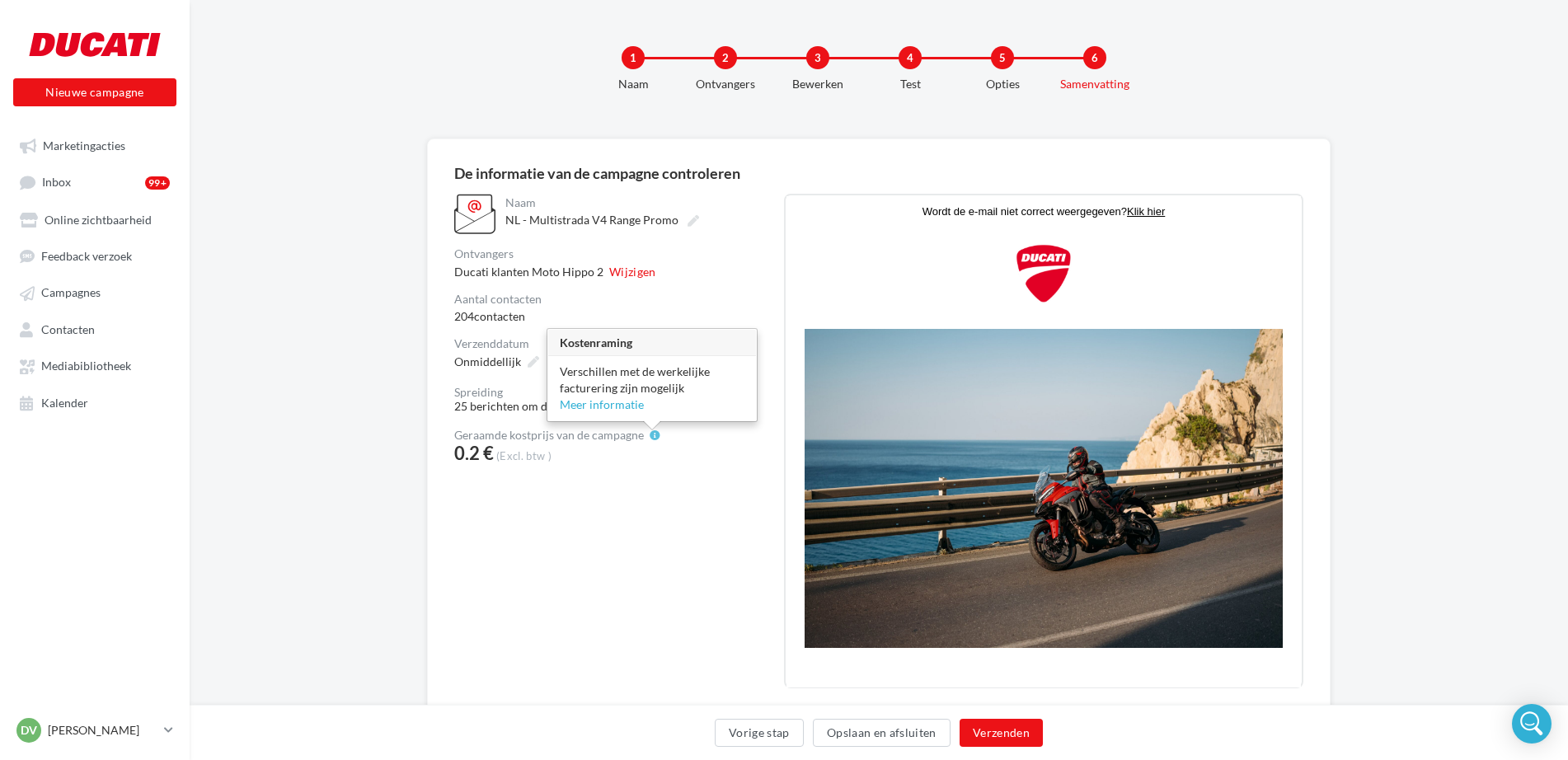
click at [650, 436] on icon at bounding box center [655, 436] width 11 height 11
click at [605, 405] on link "Meer informatie" at bounding box center [601, 404] width 84 height 14
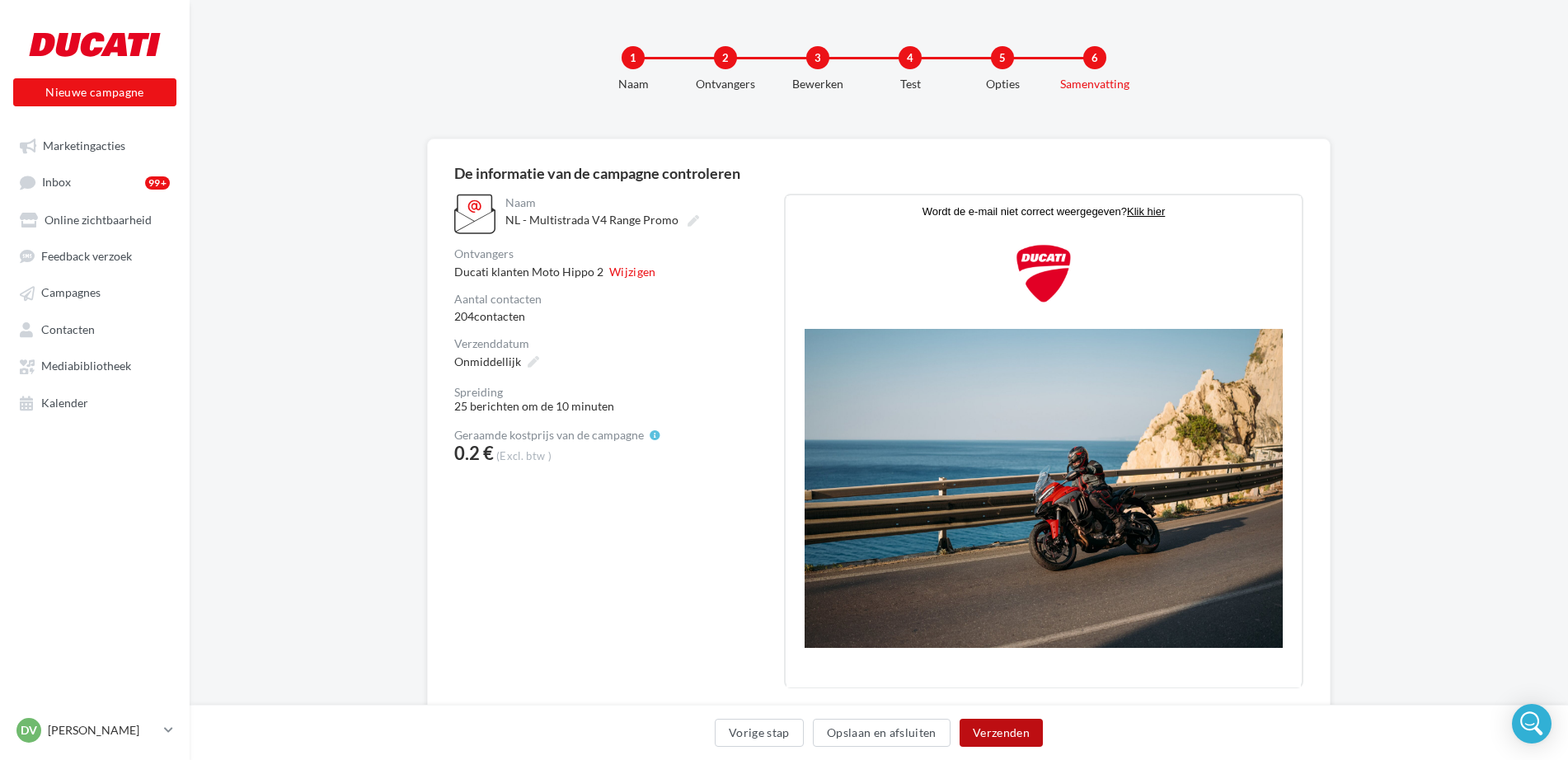
click at [996, 738] on button "Verzenden" at bounding box center [1002, 733] width 84 height 28
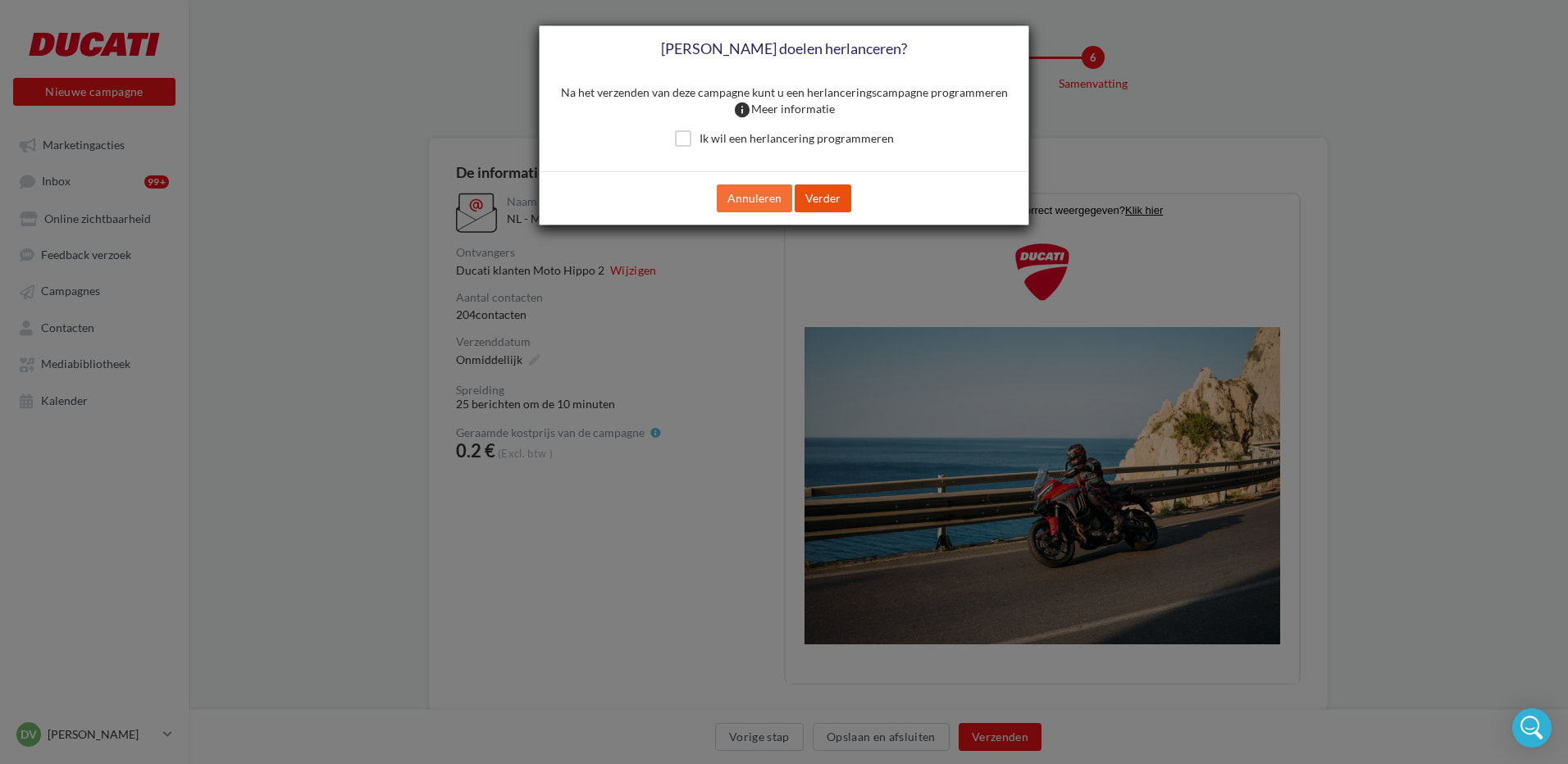
click at [820, 195] on button "Verder" at bounding box center [822, 198] width 56 height 28
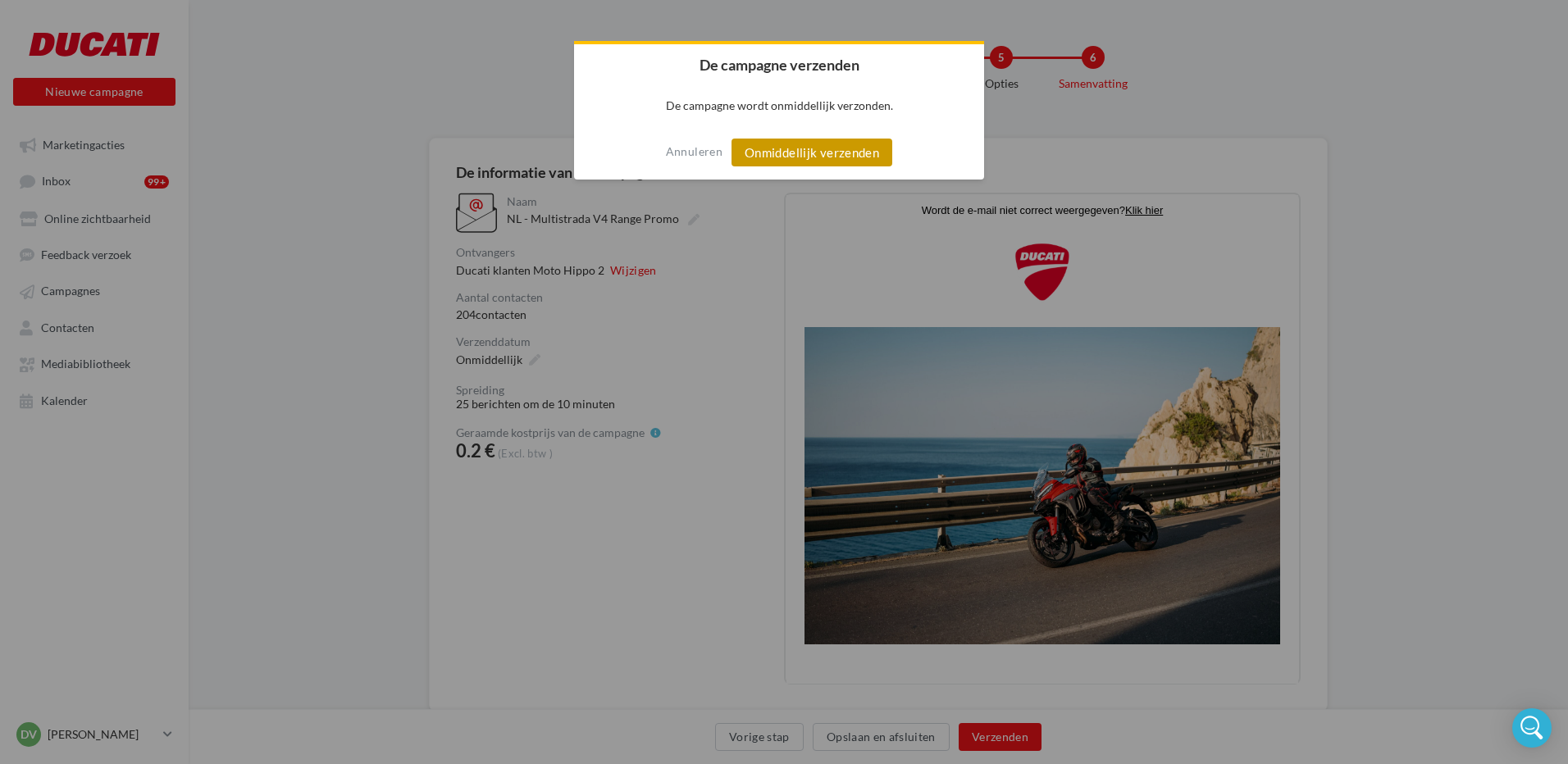
click at [822, 149] on button "Onmiddellijk verzenden" at bounding box center [812, 152] width 161 height 28
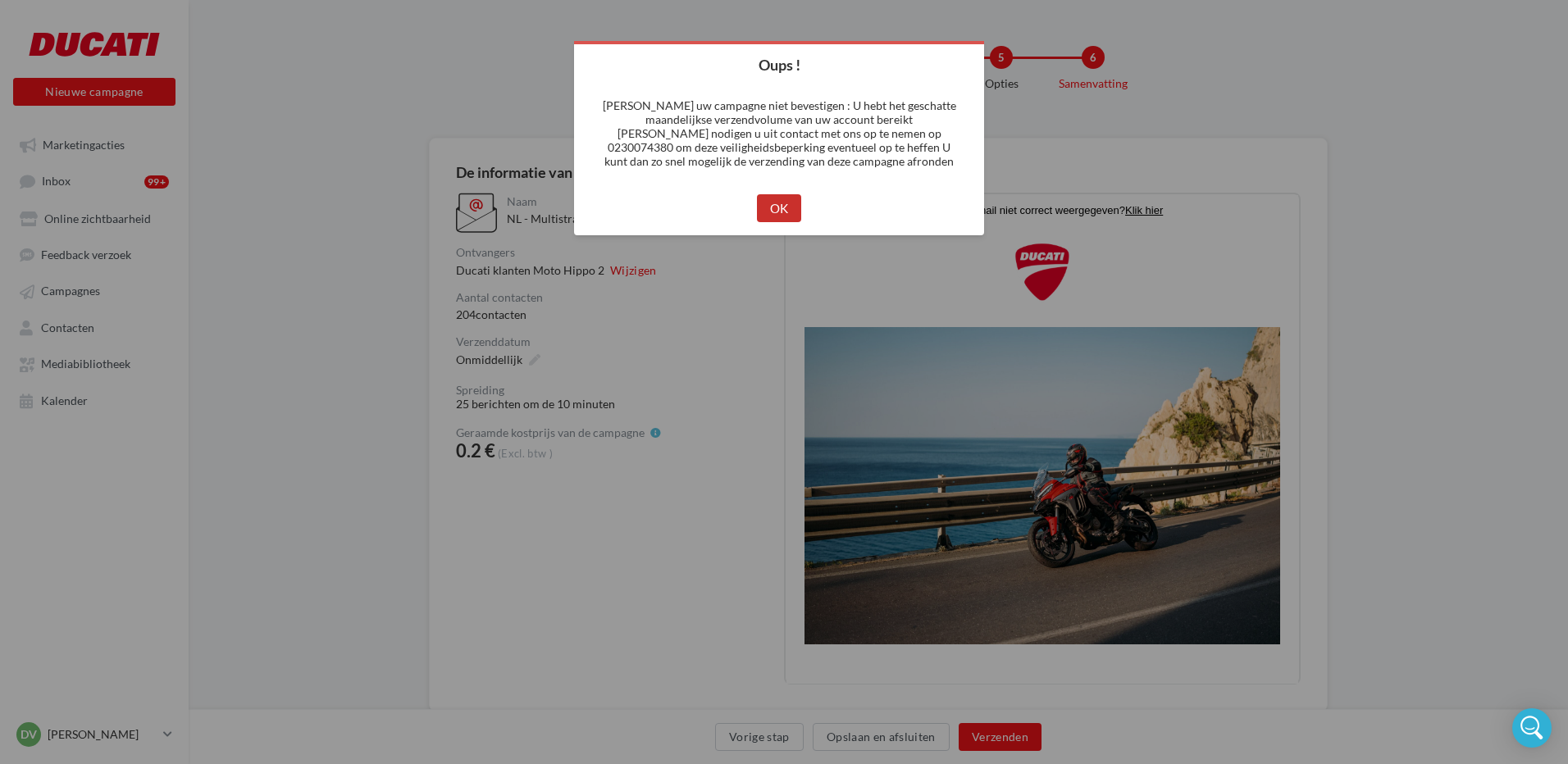
click at [784, 210] on button "OK" at bounding box center [779, 209] width 45 height 28
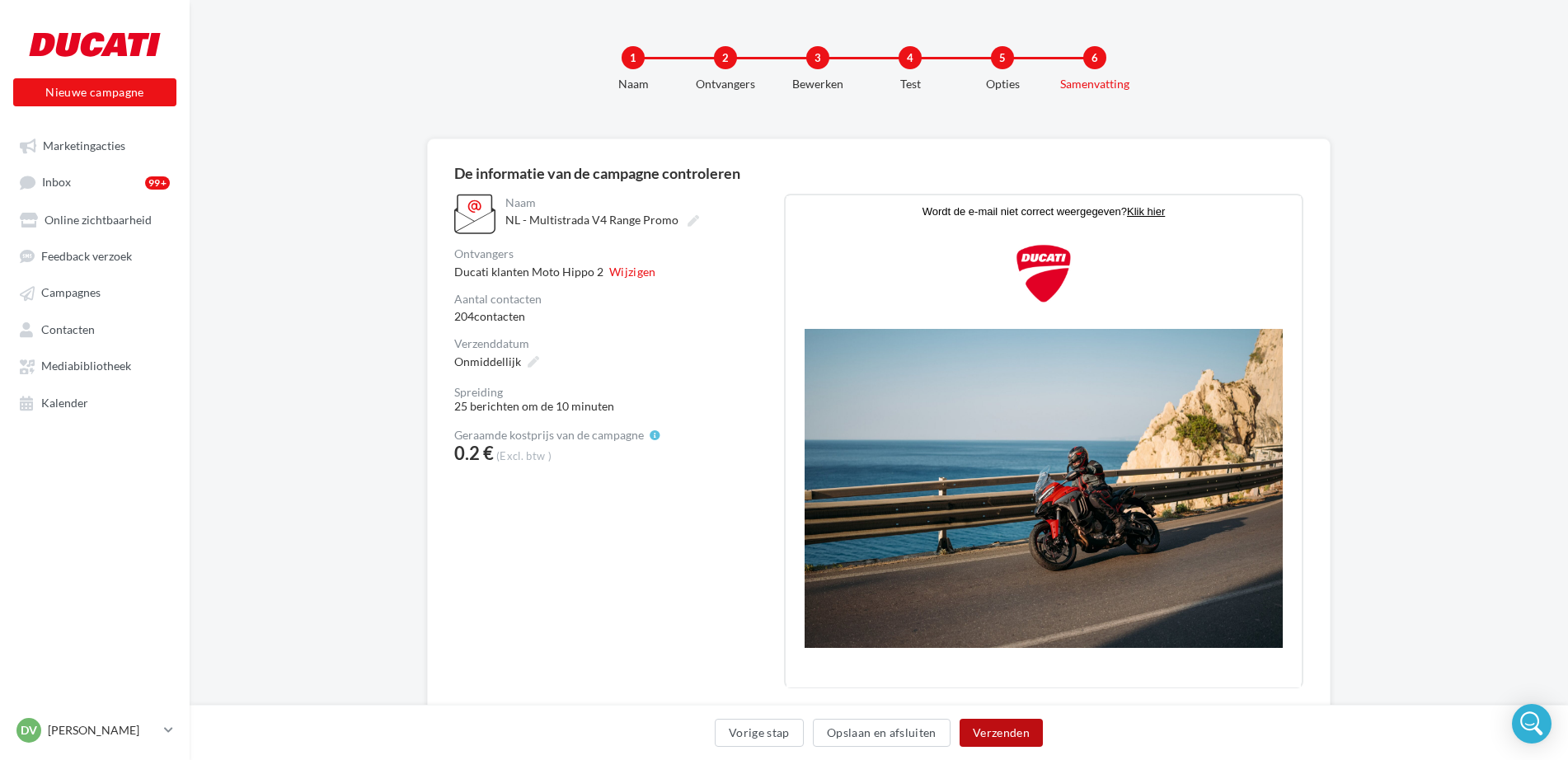
click at [996, 736] on button "Verzenden" at bounding box center [1002, 733] width 84 height 28
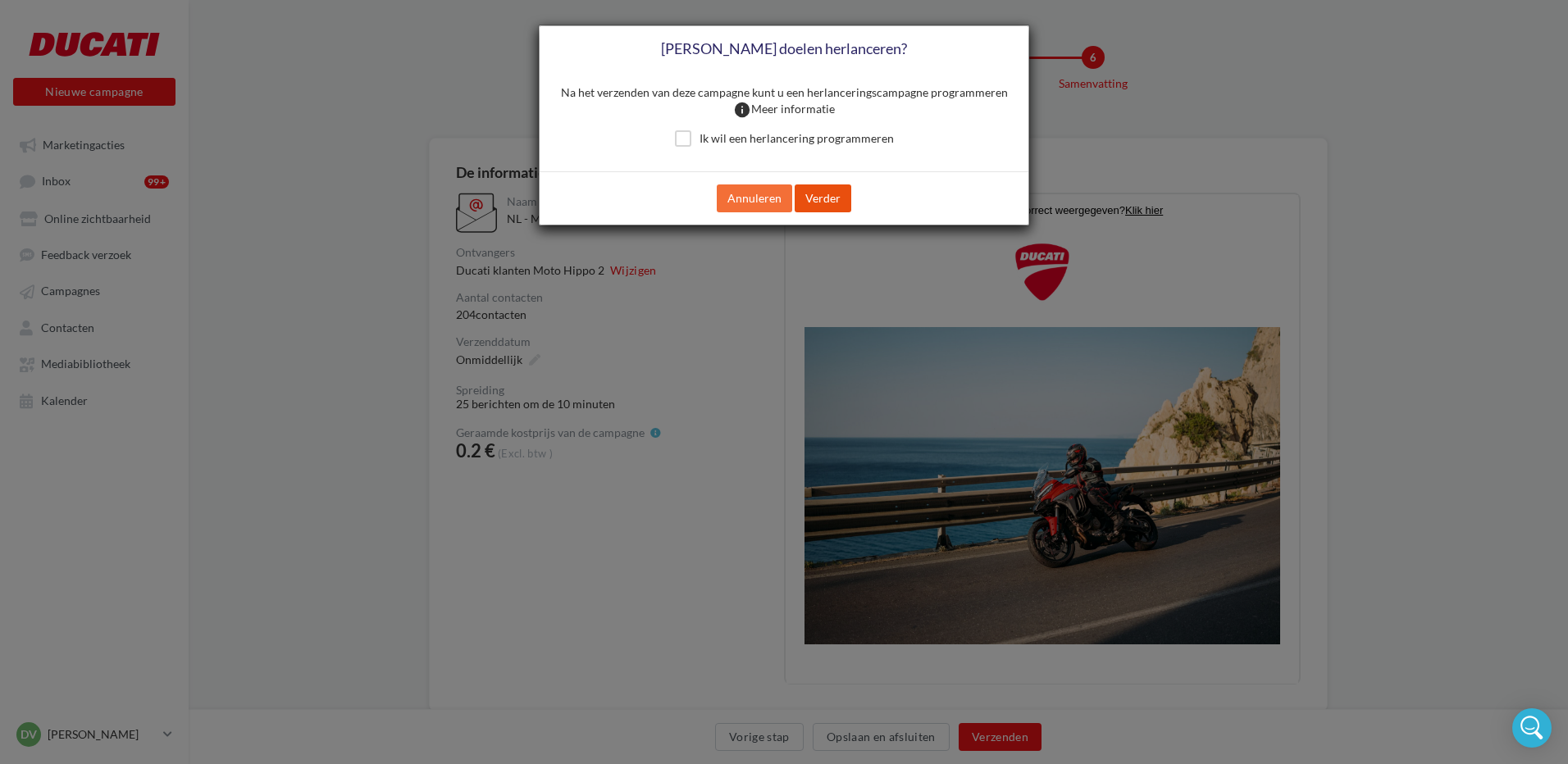
click at [821, 197] on button "Verder" at bounding box center [822, 198] width 56 height 28
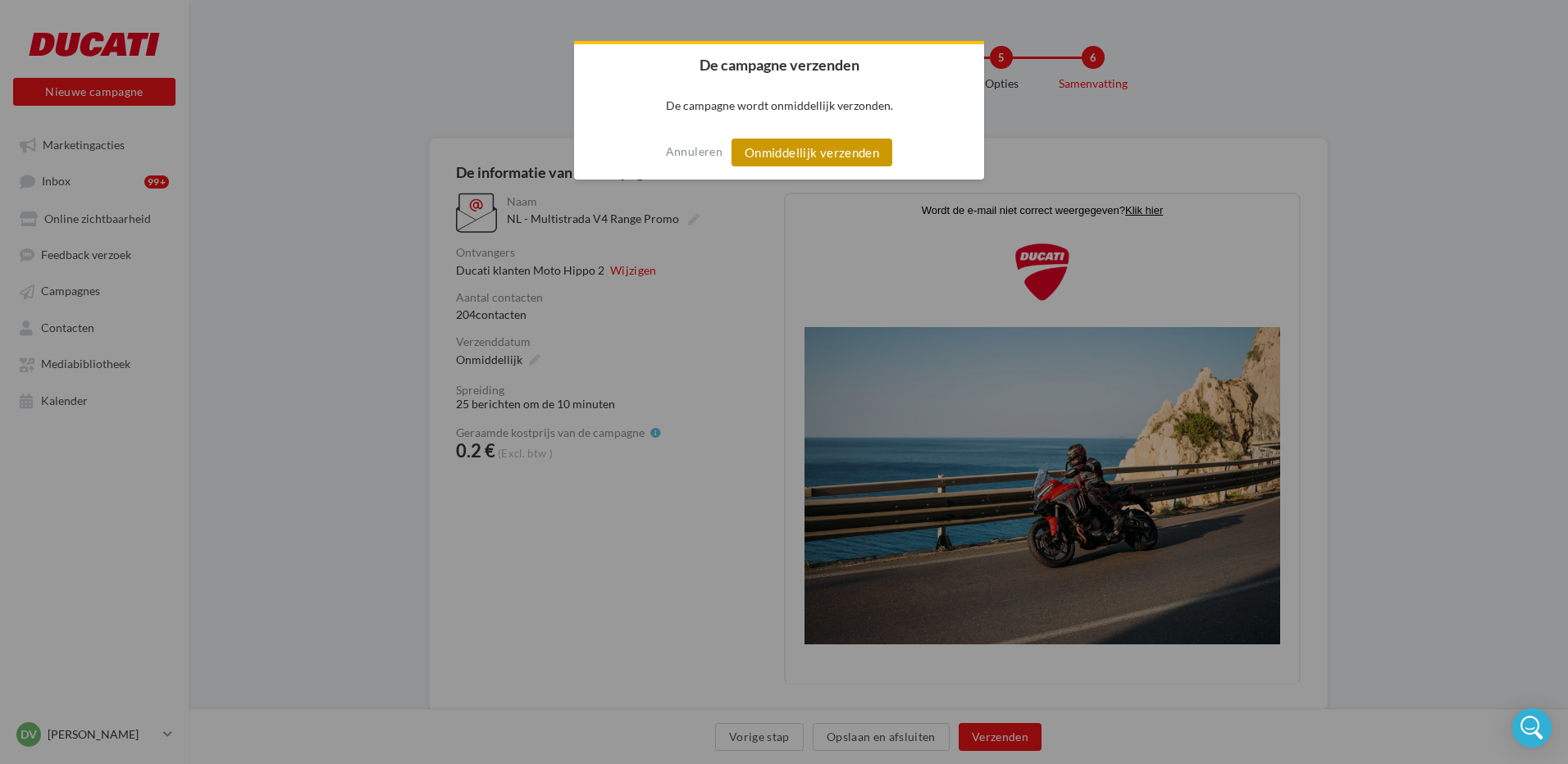
click at [801, 154] on button "Onmiddellijk verzenden" at bounding box center [812, 152] width 161 height 28
